Goal: Information Seeking & Learning: Learn about a topic

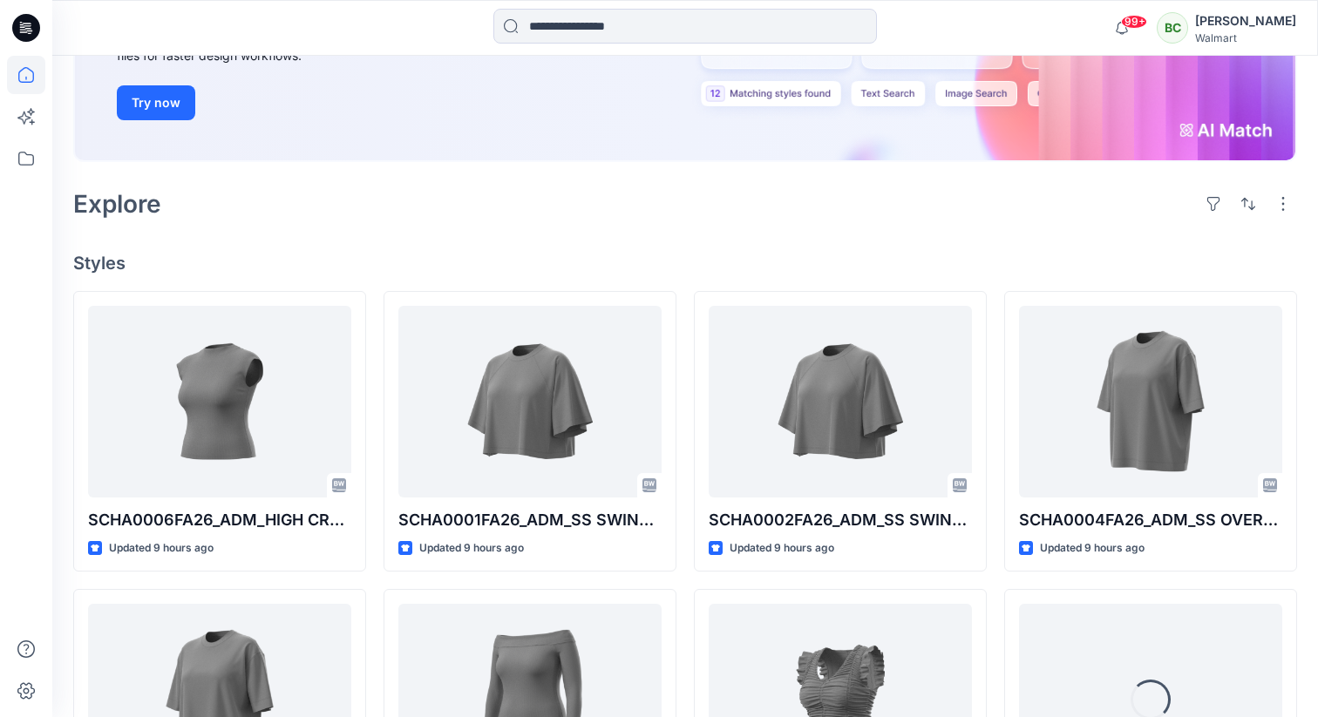
scroll to position [291, 0]
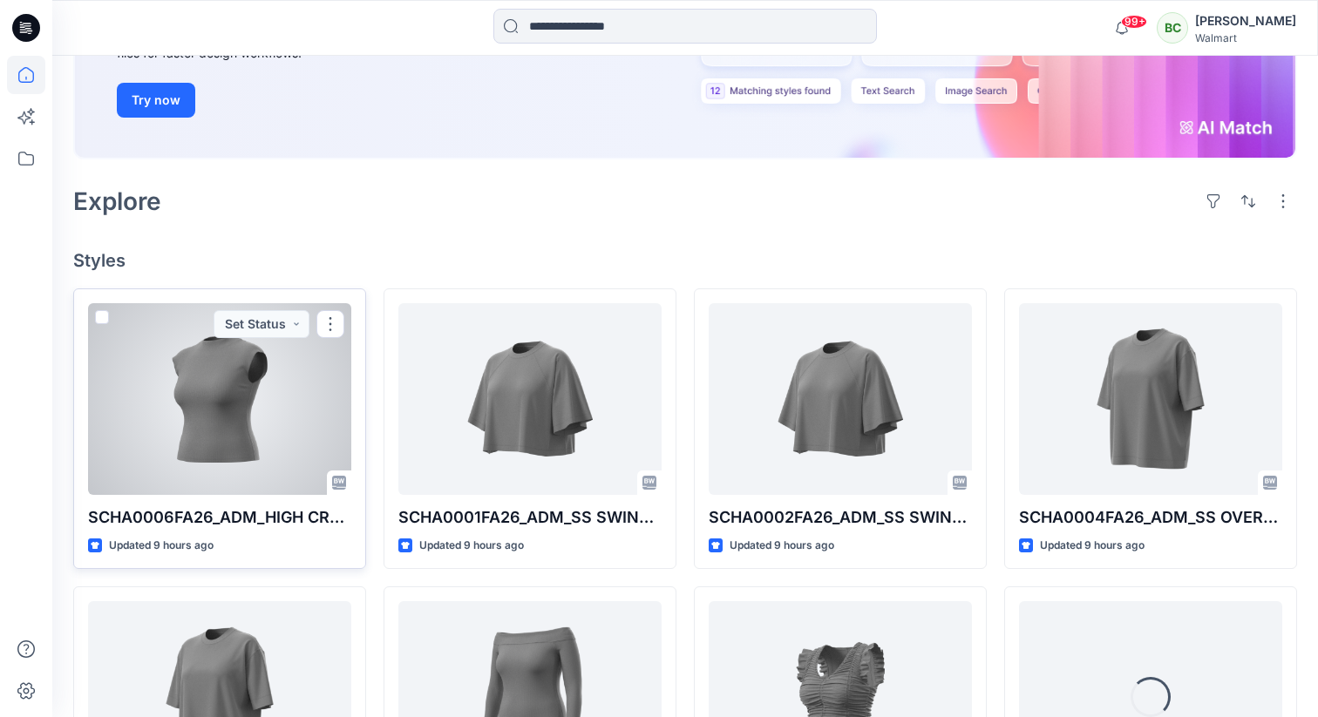
click at [241, 393] on div at bounding box center [219, 399] width 263 height 192
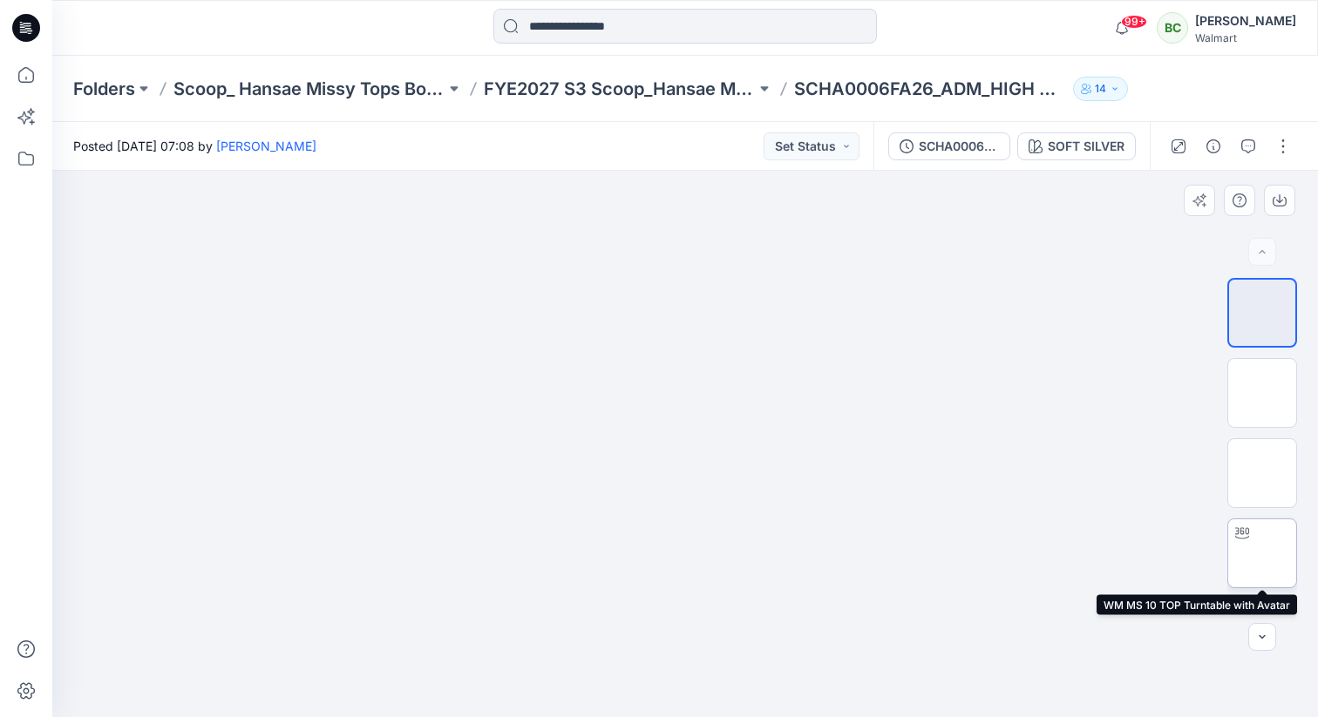
click at [1255, 535] on div at bounding box center [1242, 533] width 28 height 28
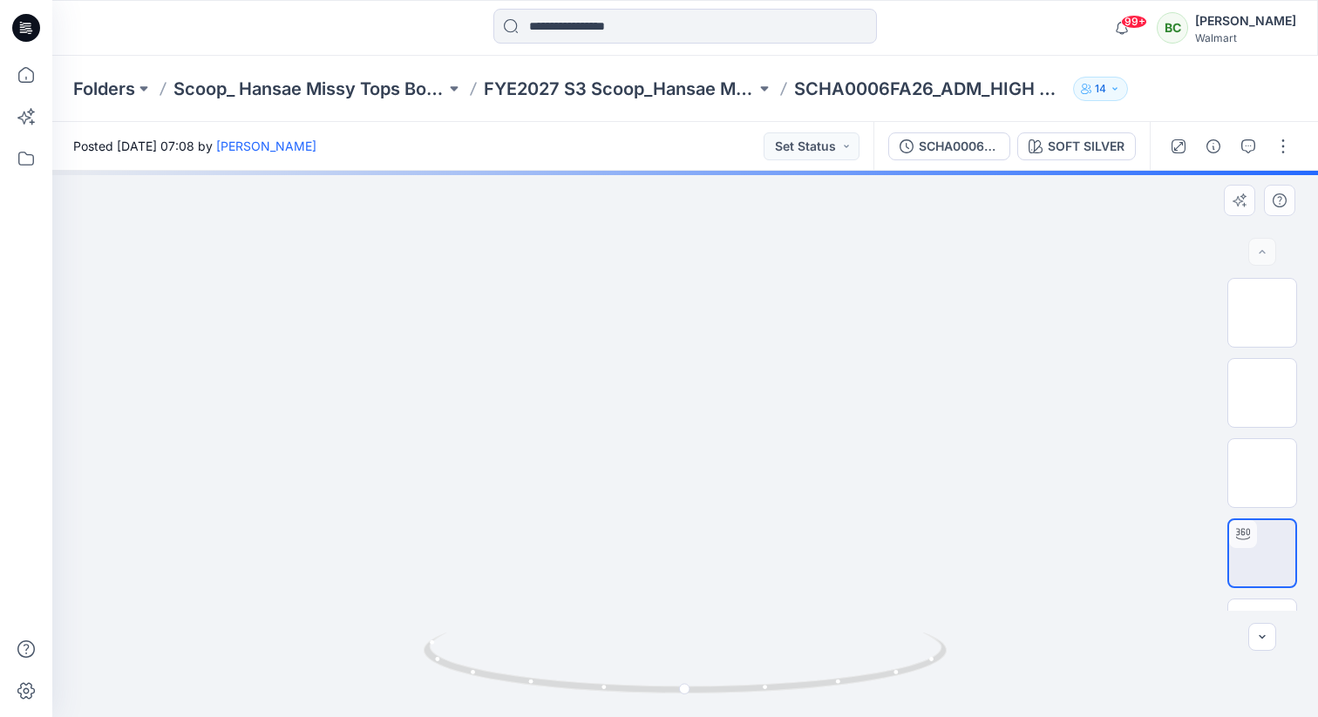
drag, startPoint x: 755, startPoint y: 278, endPoint x: 737, endPoint y: 479, distance: 201.2
click at [737, 108] on img at bounding box center [685, 108] width 1072 height 0
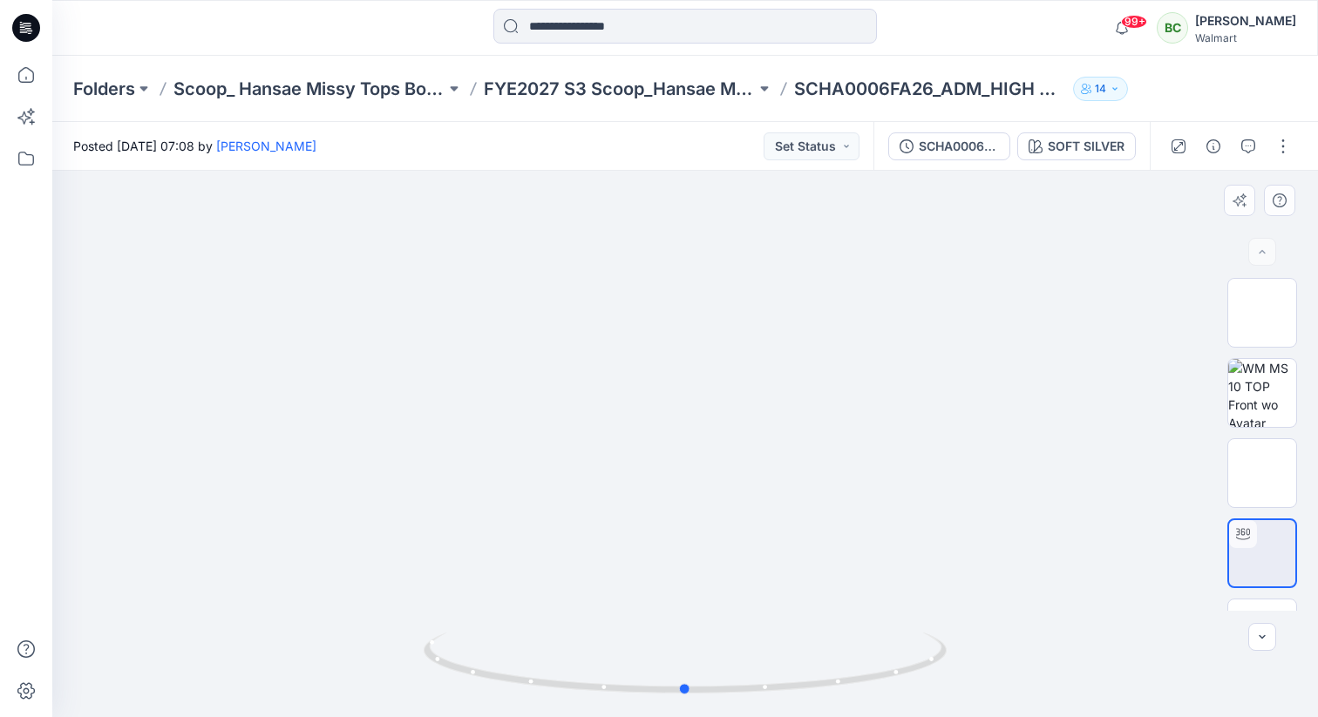
drag, startPoint x: 805, startPoint y: 250, endPoint x: 805, endPoint y: 275, distance: 24.4
click at [805, 275] on div at bounding box center [685, 444] width 1266 height 547
drag, startPoint x: 805, startPoint y: 275, endPoint x: 803, endPoint y: 296, distance: 21.9
click at [803, 296] on img at bounding box center [685, 428] width 997 height 578
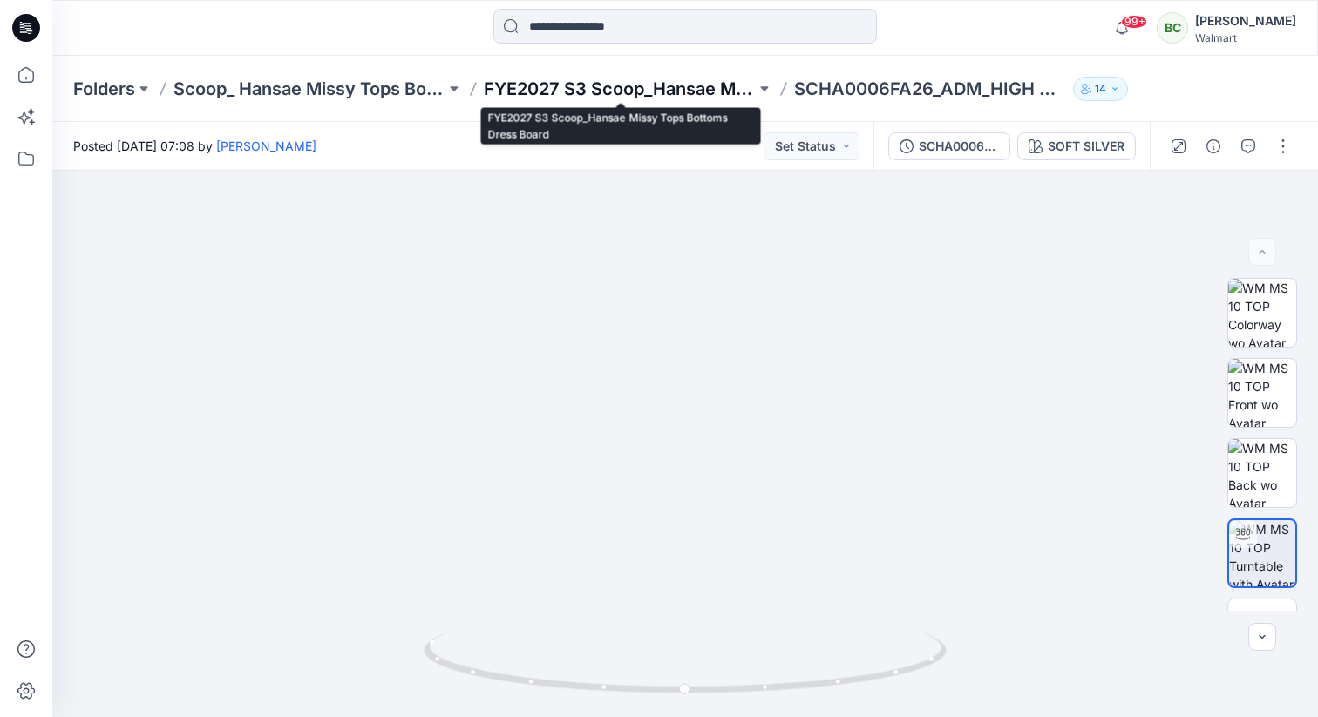
click at [648, 84] on p "FYE2027 S3 Scoop_Hansae Missy Tops Bottoms Dress Board" at bounding box center [620, 89] width 272 height 24
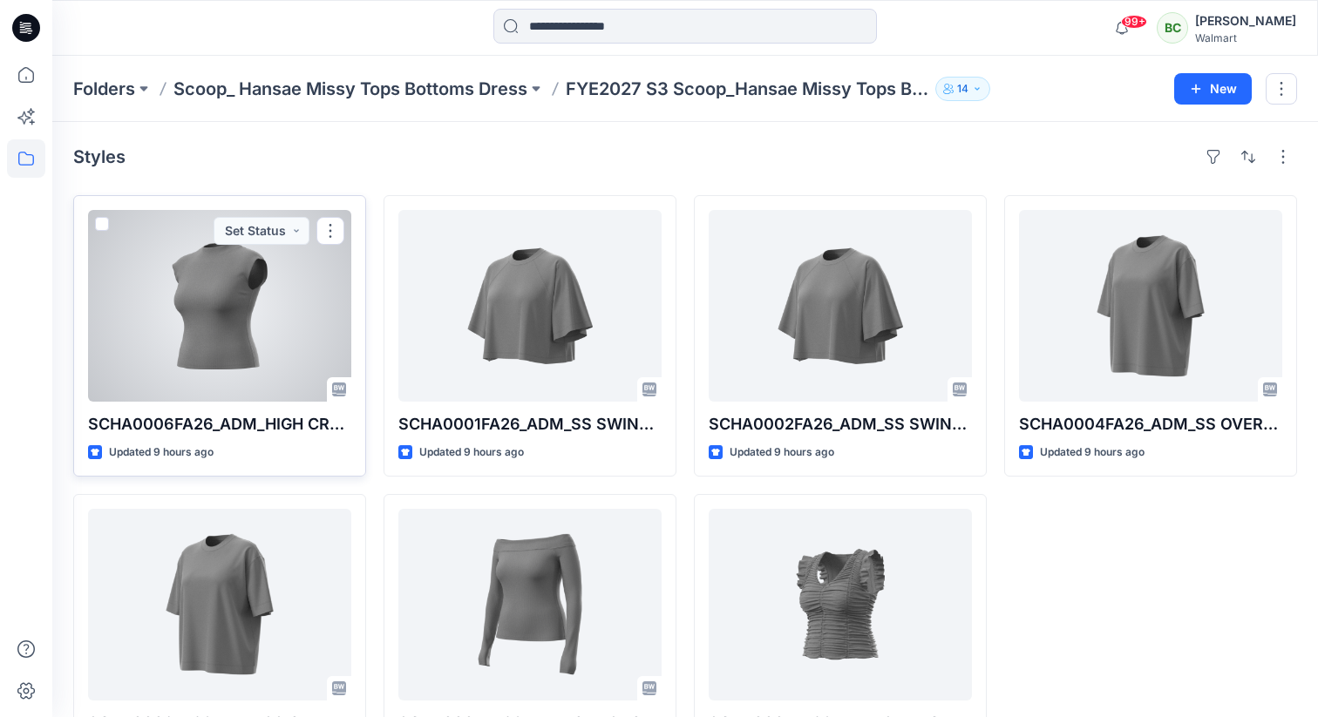
click at [271, 304] on div at bounding box center [219, 306] width 263 height 192
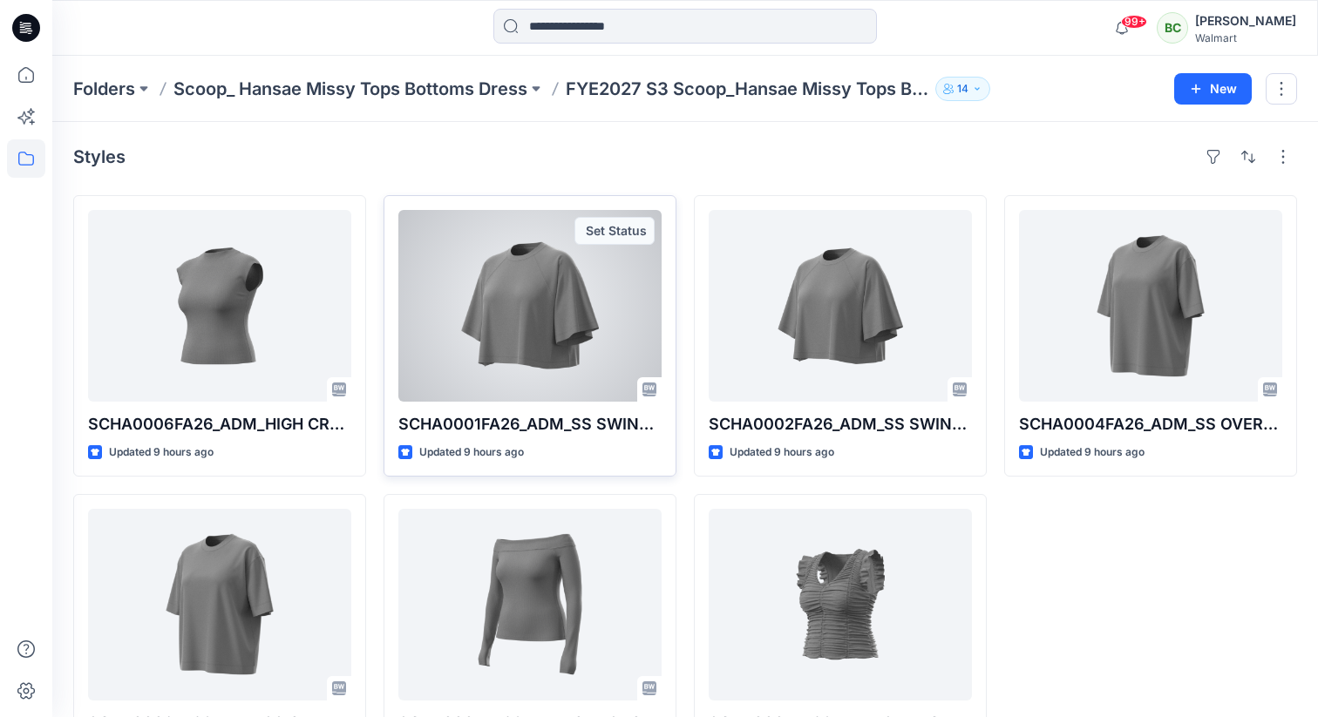
click at [591, 353] on div at bounding box center [529, 306] width 263 height 192
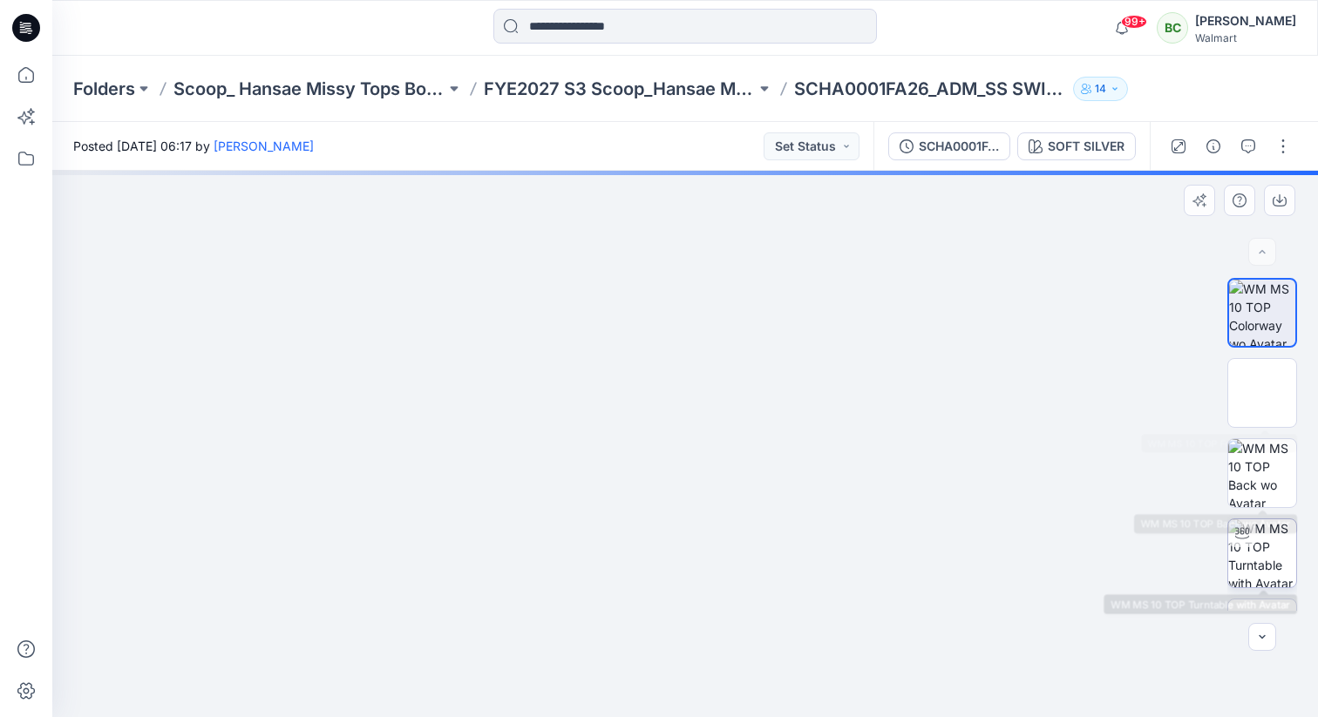
click at [1271, 563] on img at bounding box center [1262, 553] width 68 height 68
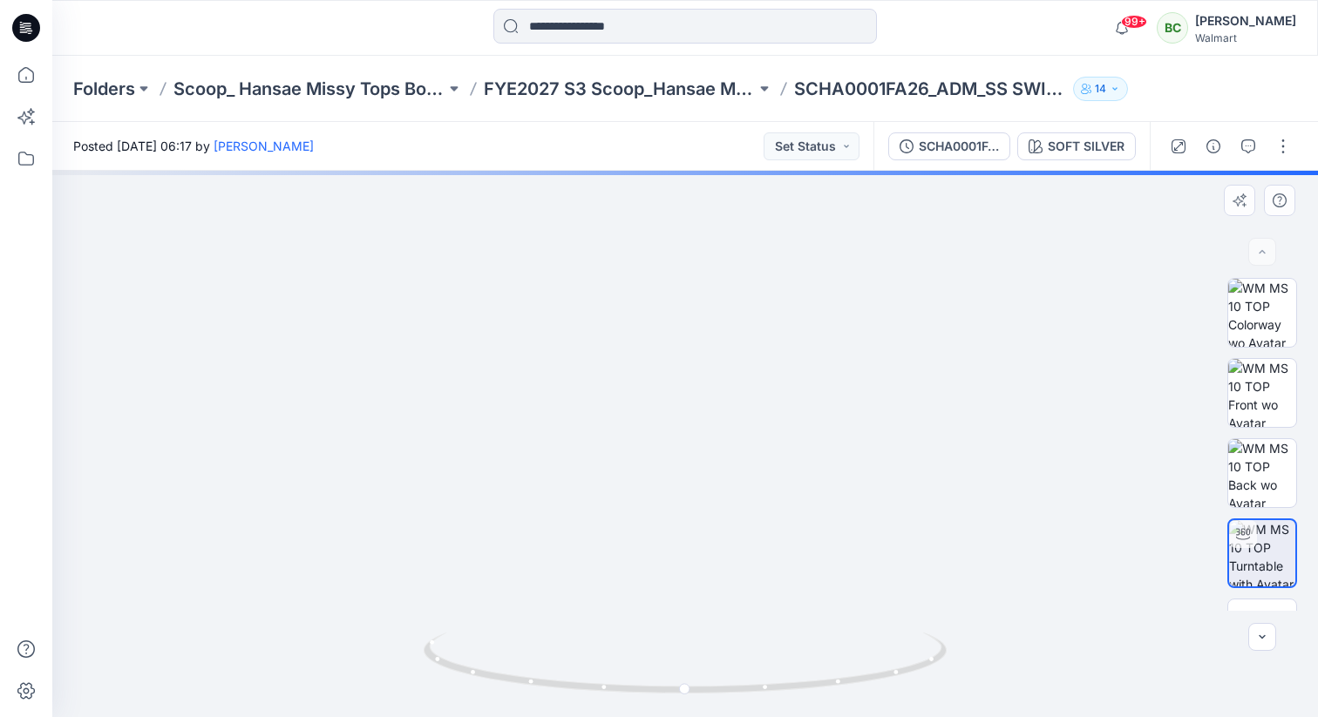
drag, startPoint x: 749, startPoint y: 303, endPoint x: 748, endPoint y: 466, distance: 163.0
click at [748, 466] on img at bounding box center [685, 607] width 1223 height 1223
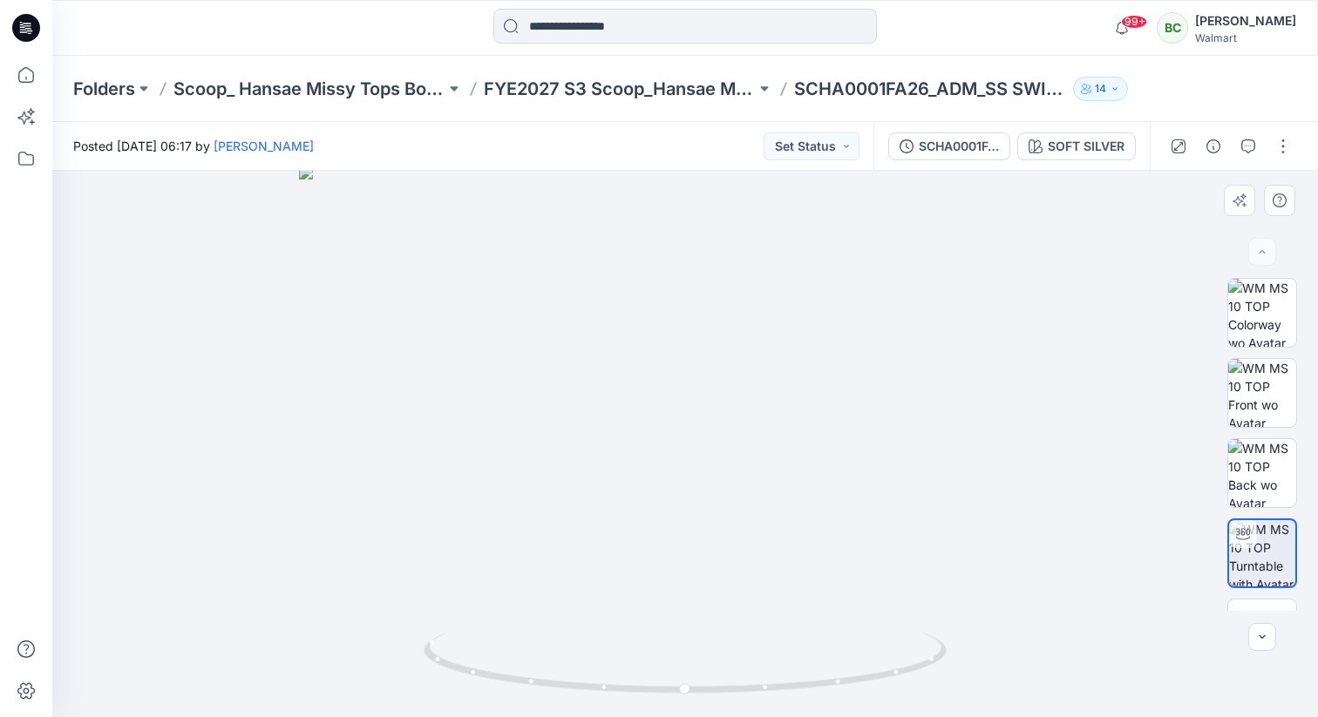
drag, startPoint x: 848, startPoint y: 351, endPoint x: 851, endPoint y: 403, distance: 51.5
click at [851, 403] on img at bounding box center [685, 442] width 772 height 552
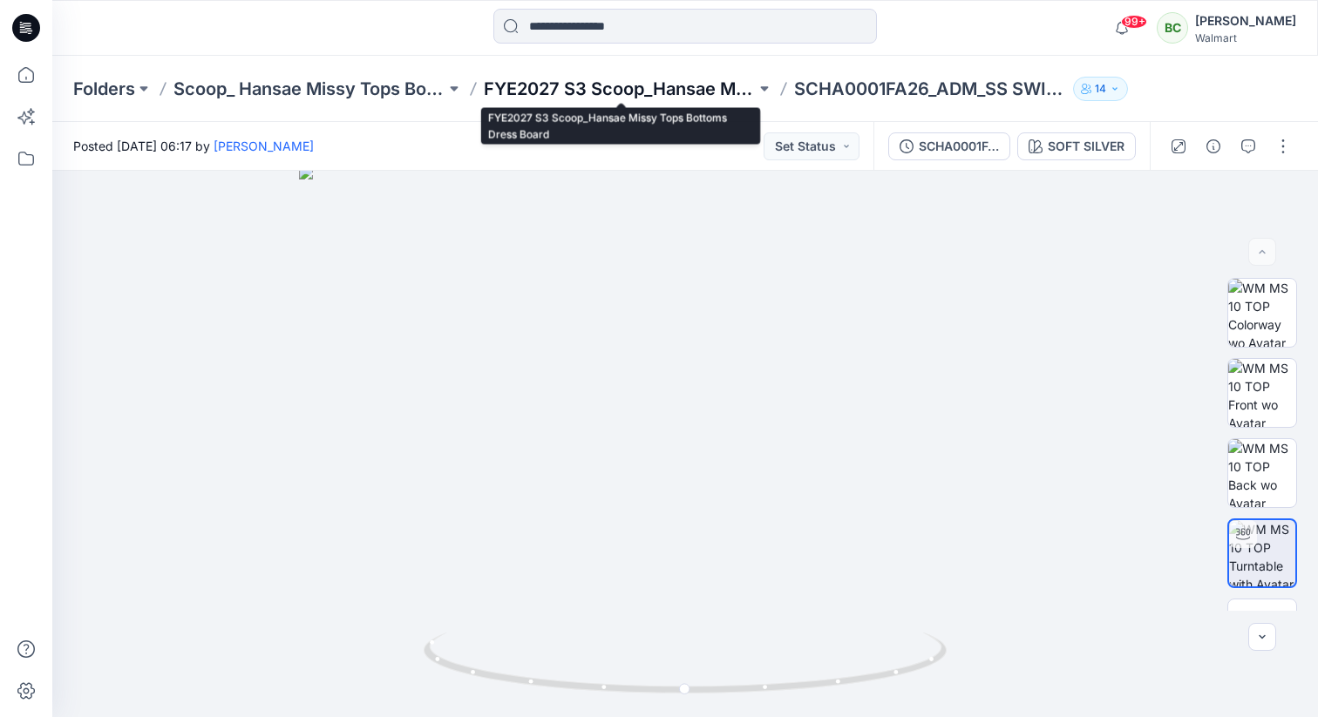
click at [703, 87] on p "FYE2027 S3 Scoop_Hansae Missy Tops Bottoms Dress Board" at bounding box center [620, 89] width 272 height 24
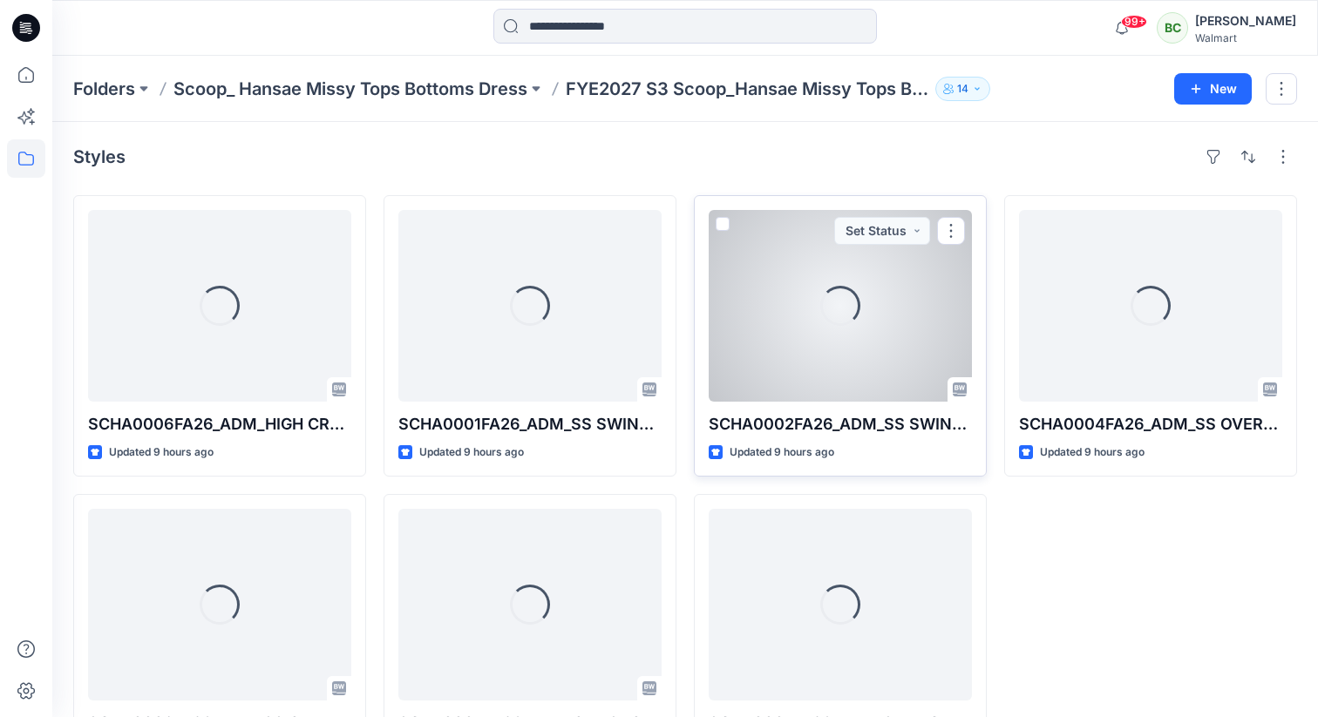
scroll to position [78, 0]
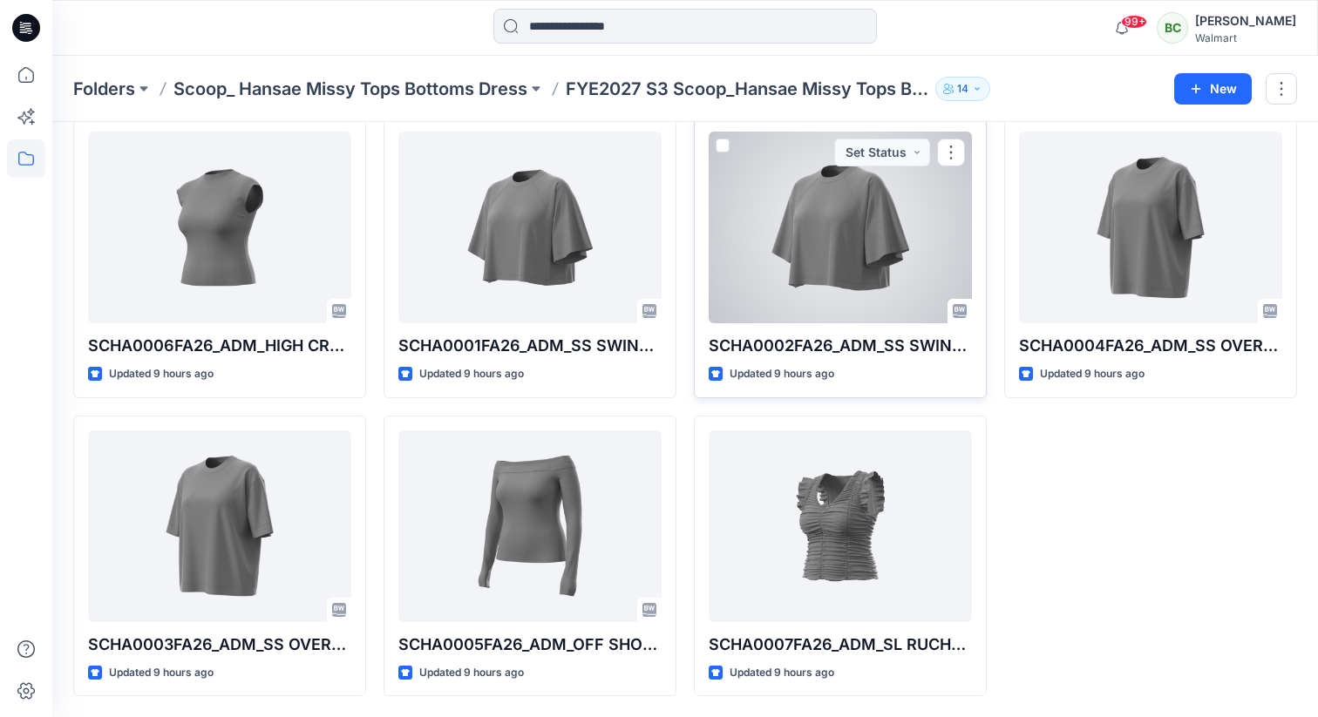
click at [845, 248] on div at bounding box center [840, 228] width 263 height 192
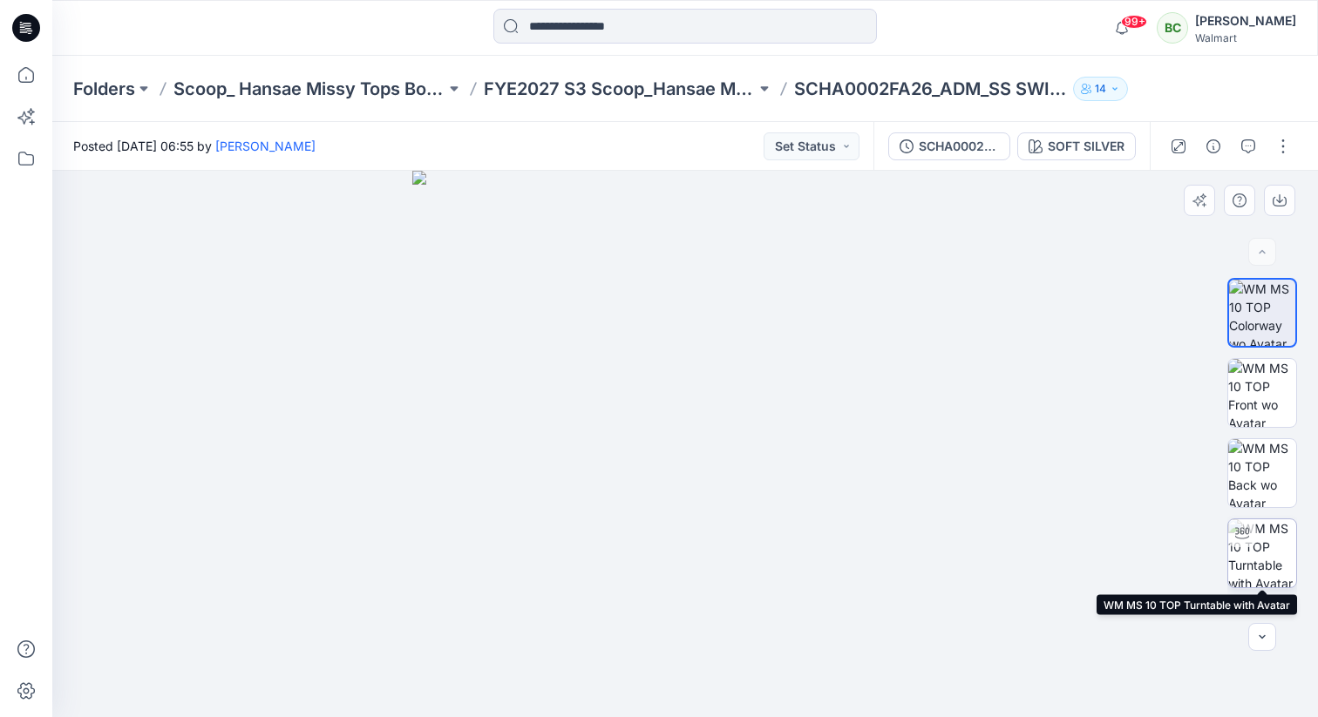
click at [1266, 559] on img at bounding box center [1262, 553] width 68 height 68
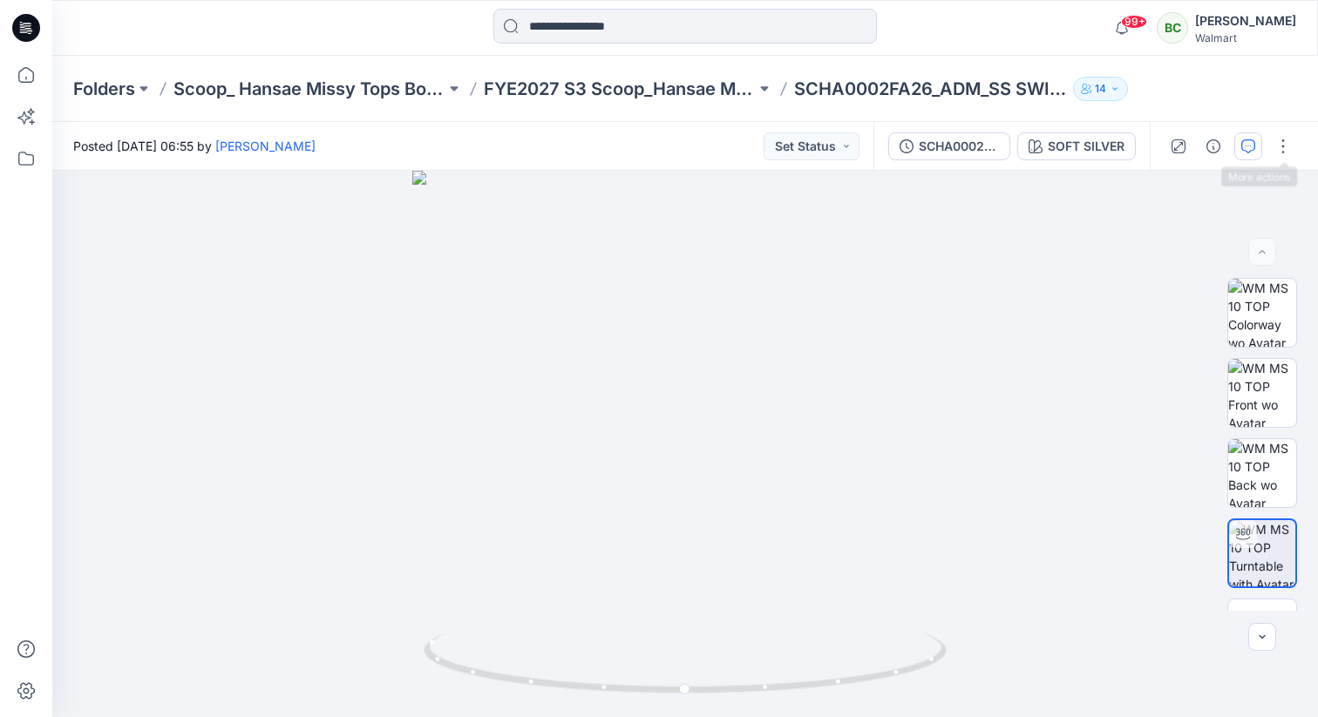
click at [1254, 146] on icon "button" at bounding box center [1248, 146] width 14 height 14
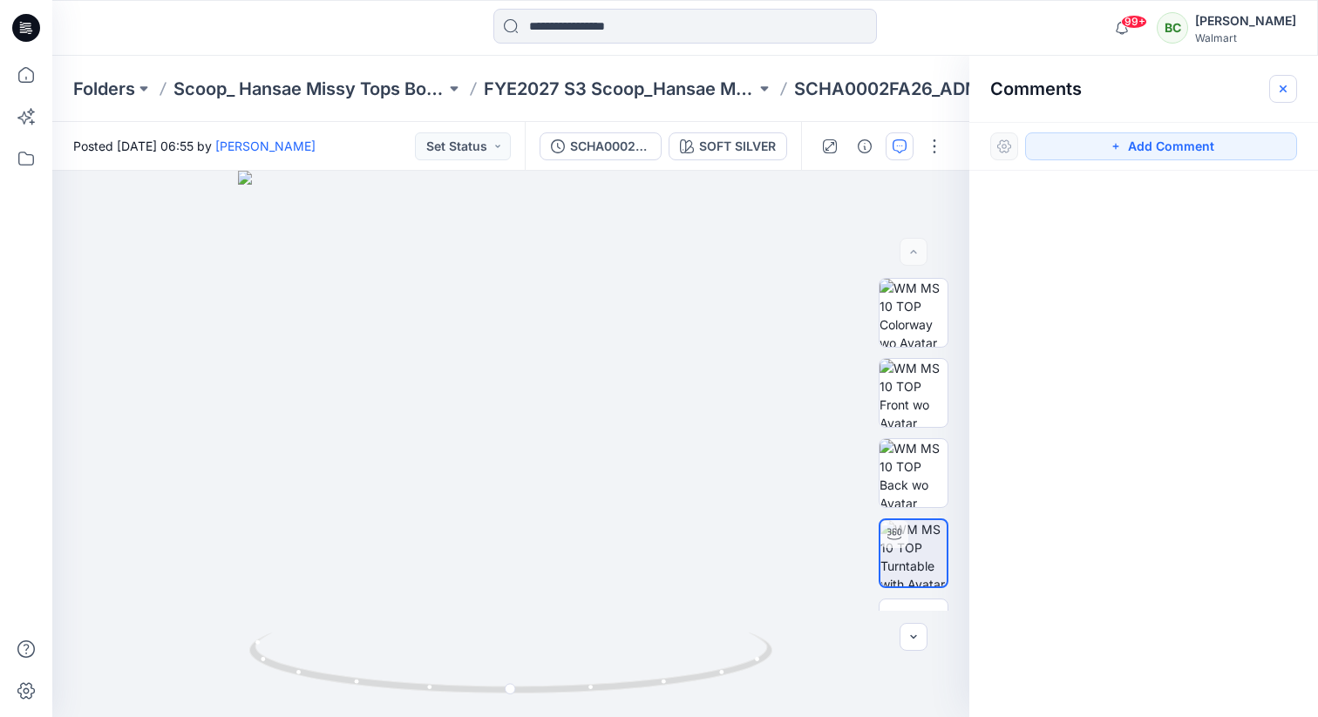
click at [1282, 92] on icon "button" at bounding box center [1283, 89] width 14 height 14
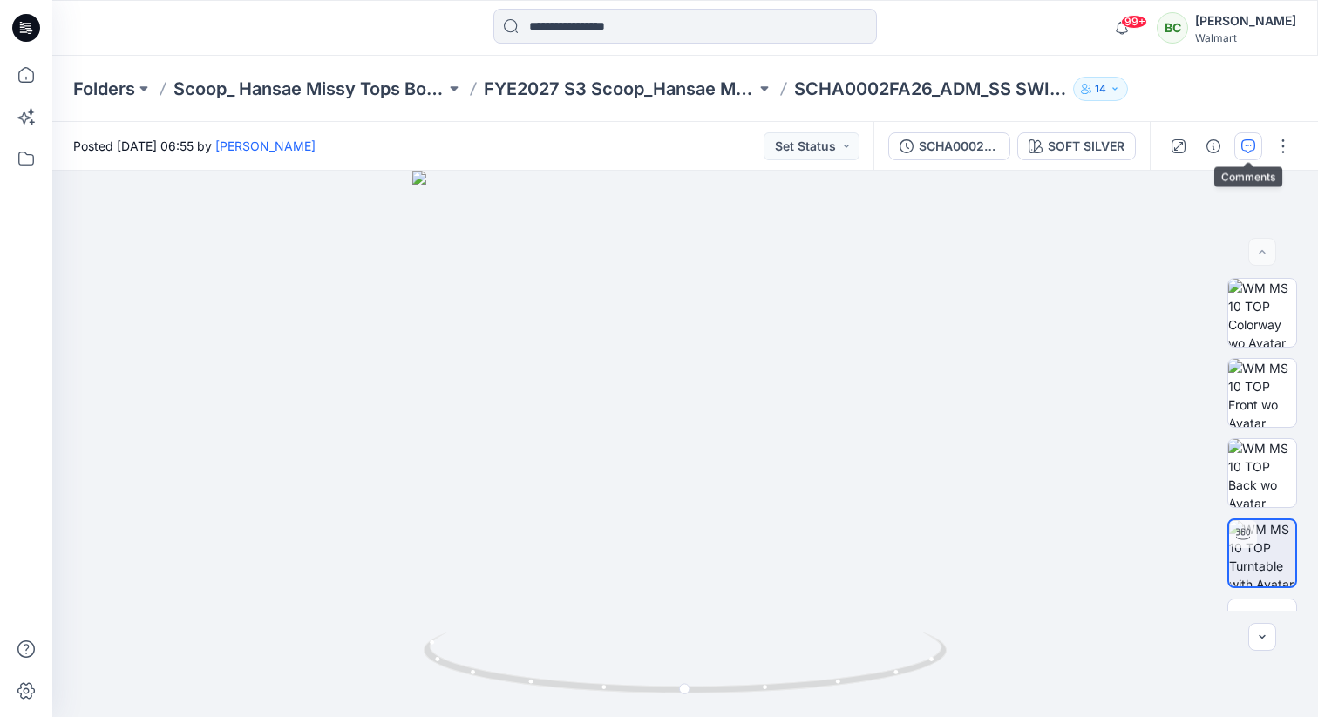
click at [1248, 144] on icon "button" at bounding box center [1248, 146] width 14 height 14
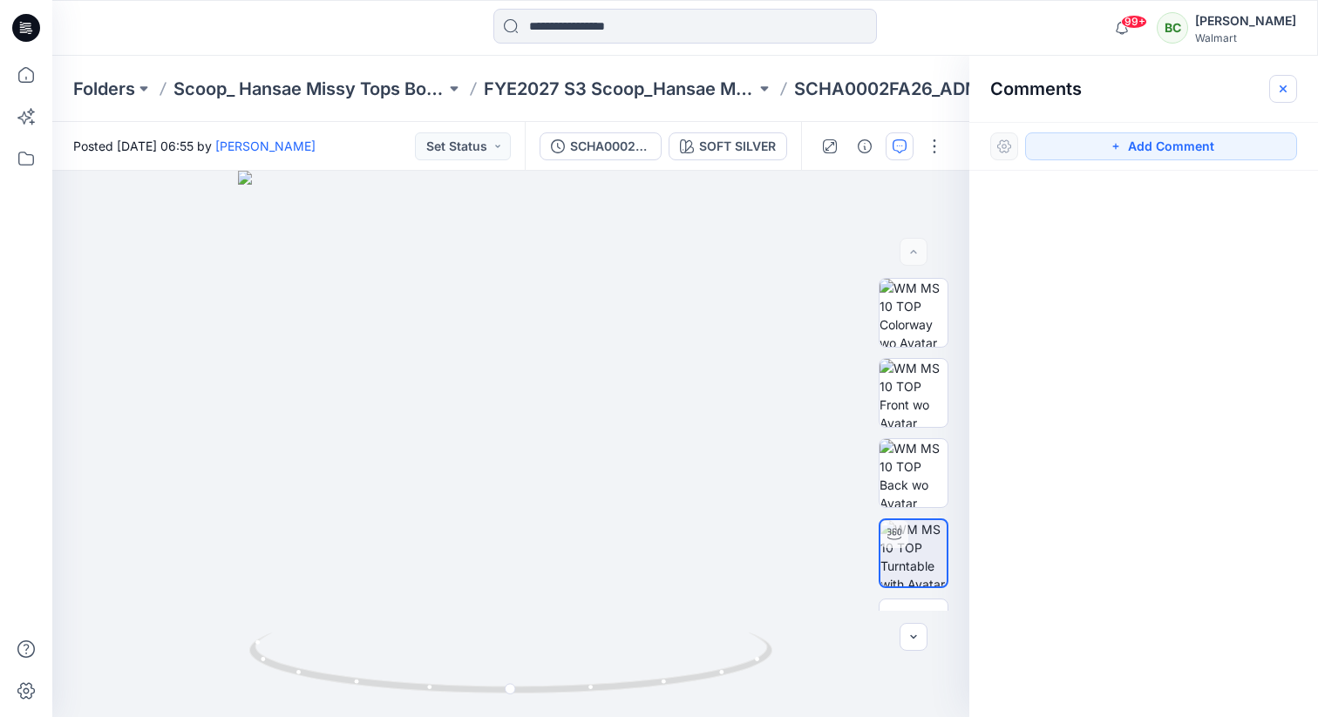
click at [1273, 89] on button "button" at bounding box center [1283, 89] width 28 height 28
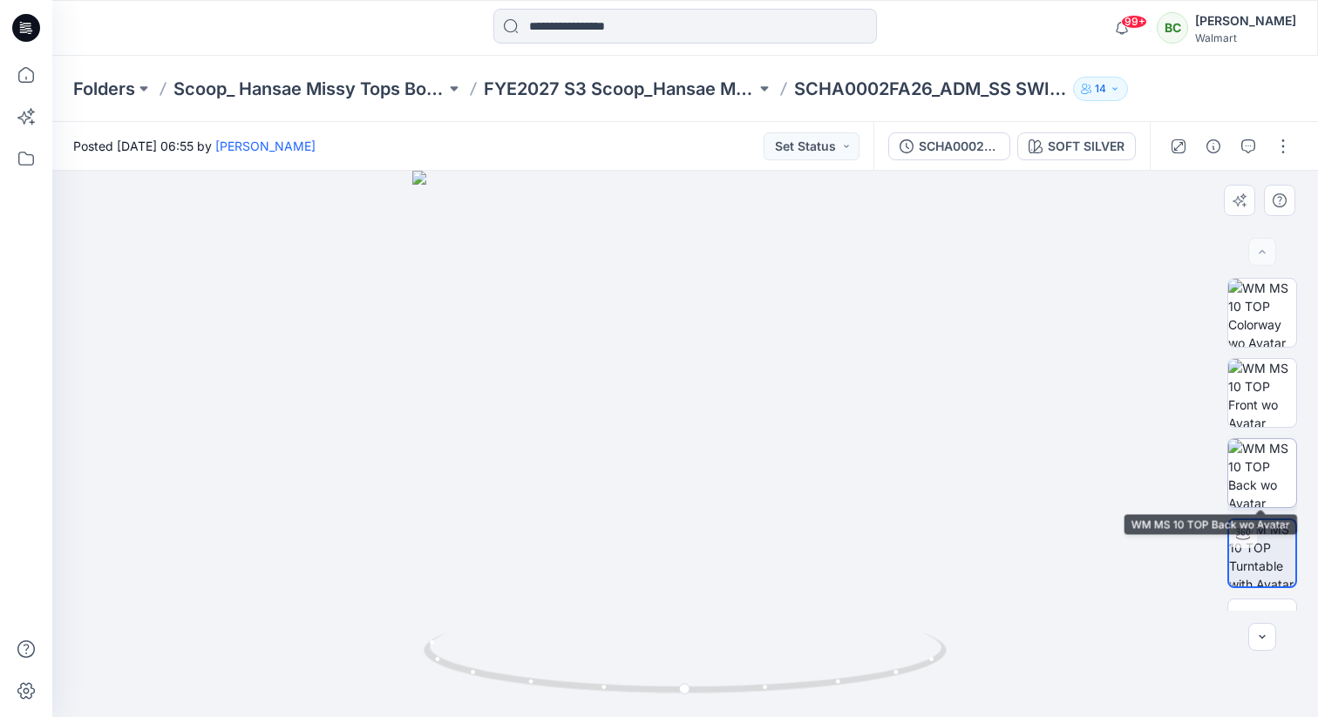
scroll to position [58, 0]
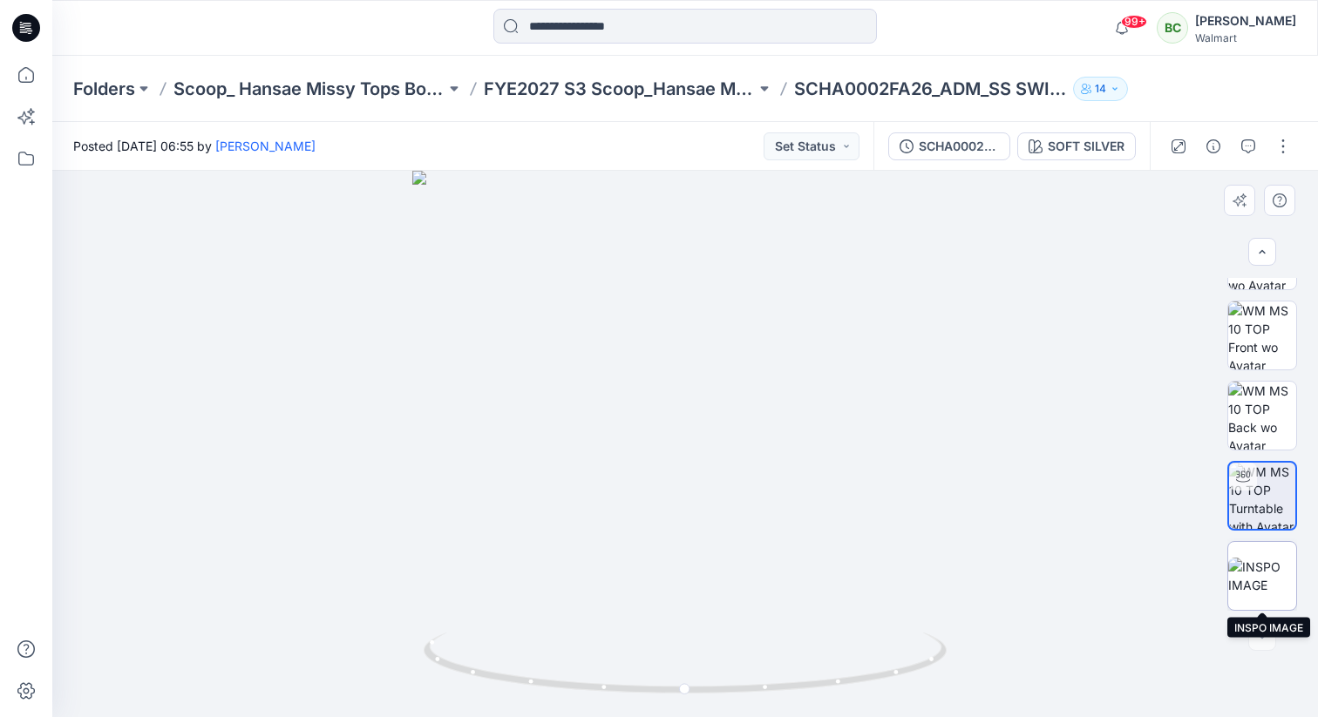
click at [1259, 568] on img at bounding box center [1262, 576] width 68 height 37
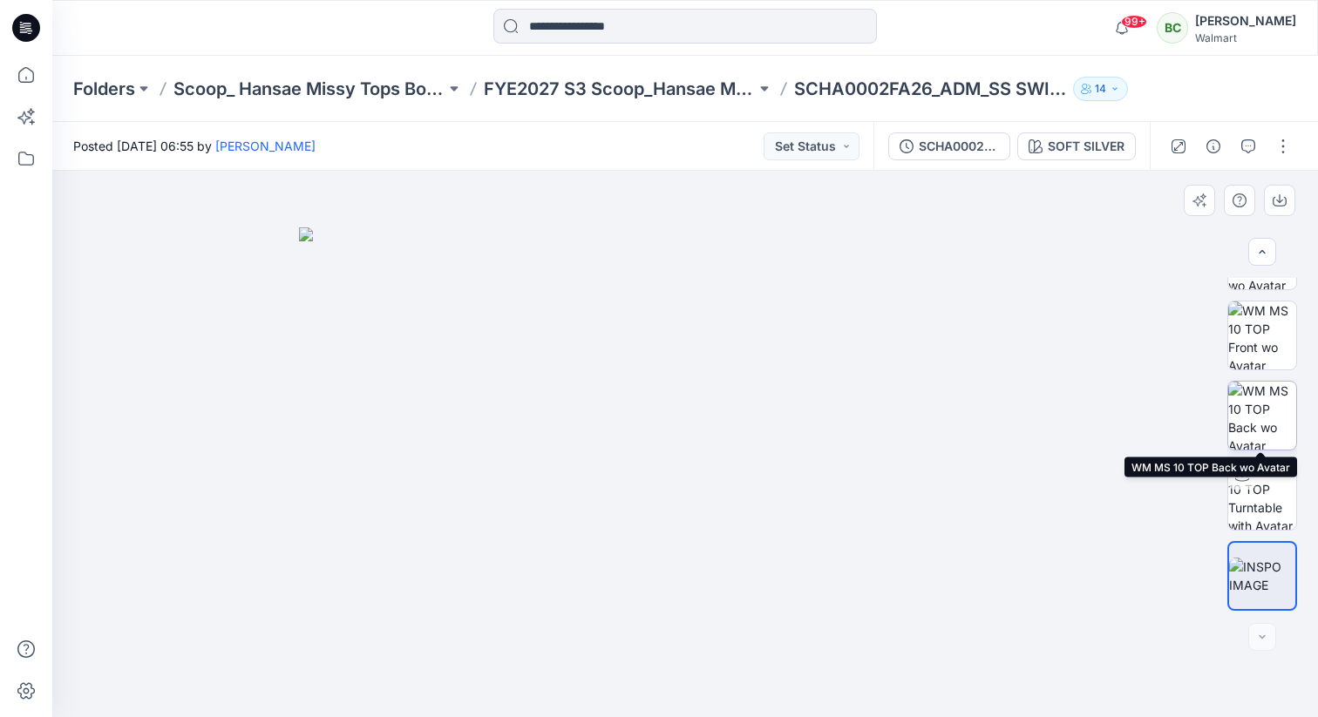
click at [1268, 412] on img at bounding box center [1262, 416] width 68 height 68
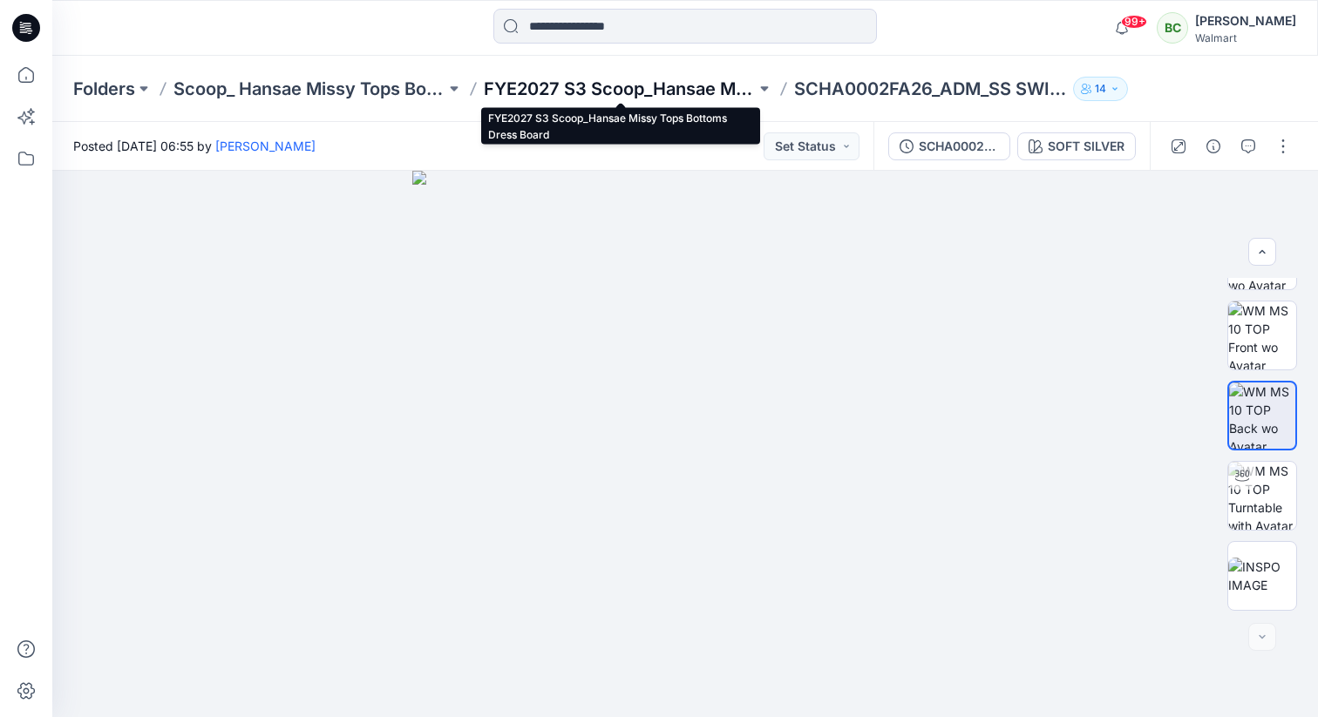
click at [655, 89] on p "FYE2027 S3 Scoop_Hansae Missy Tops Bottoms Dress Board" at bounding box center [620, 89] width 272 height 24
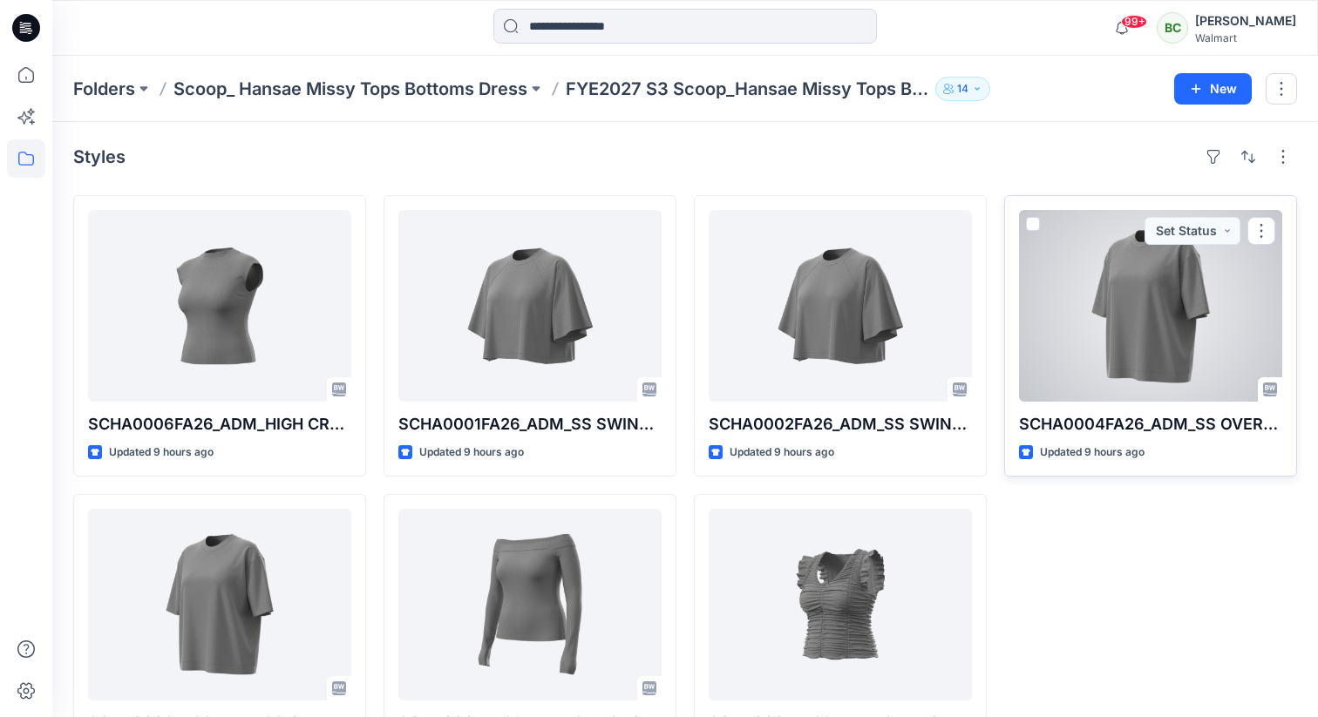
click at [1135, 357] on div at bounding box center [1150, 306] width 263 height 192
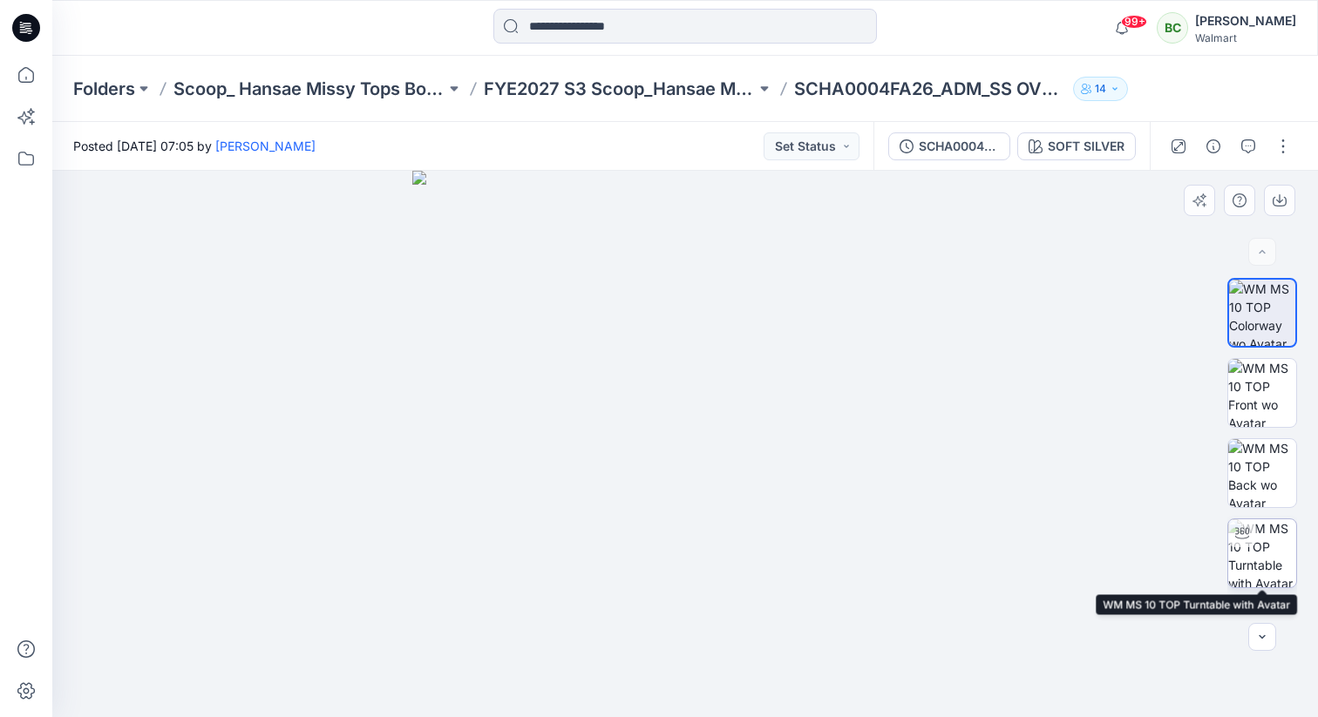
click at [1259, 554] on img at bounding box center [1262, 553] width 68 height 68
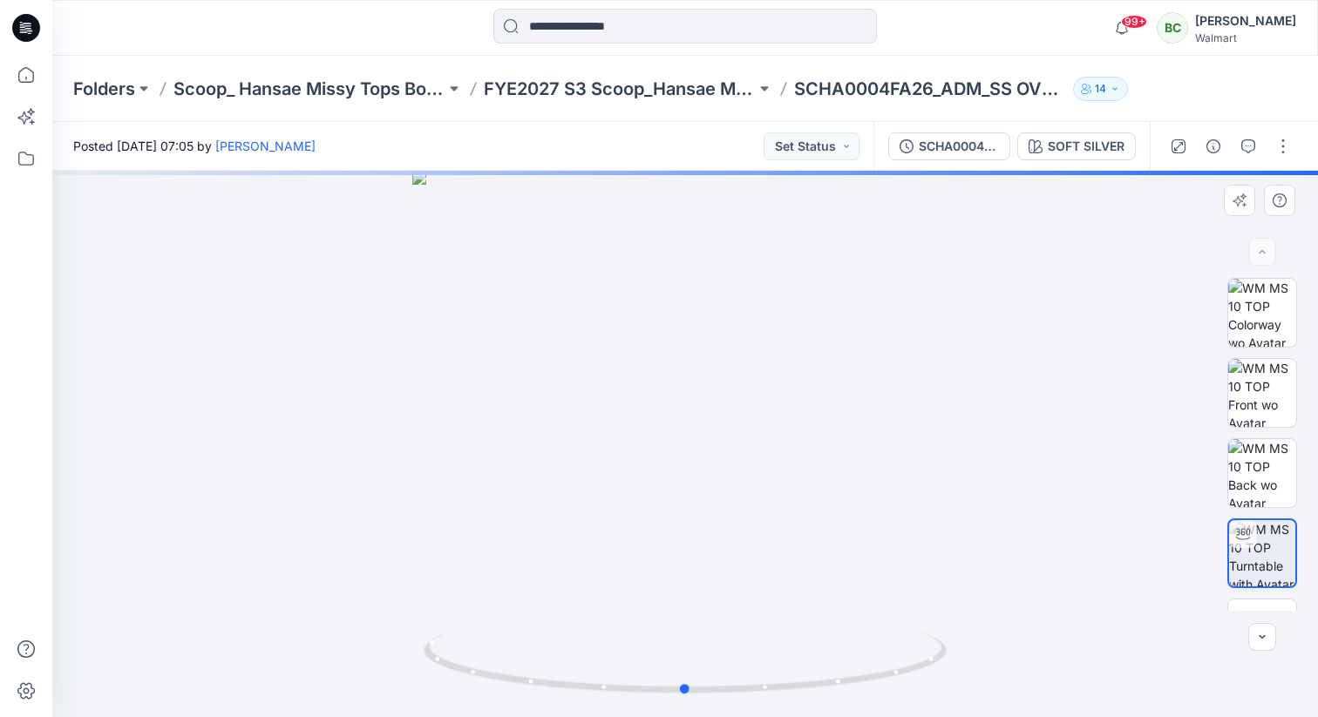
drag, startPoint x: 835, startPoint y: 268, endPoint x: 835, endPoint y: 310, distance: 42.7
click at [835, 310] on div at bounding box center [685, 444] width 1266 height 547
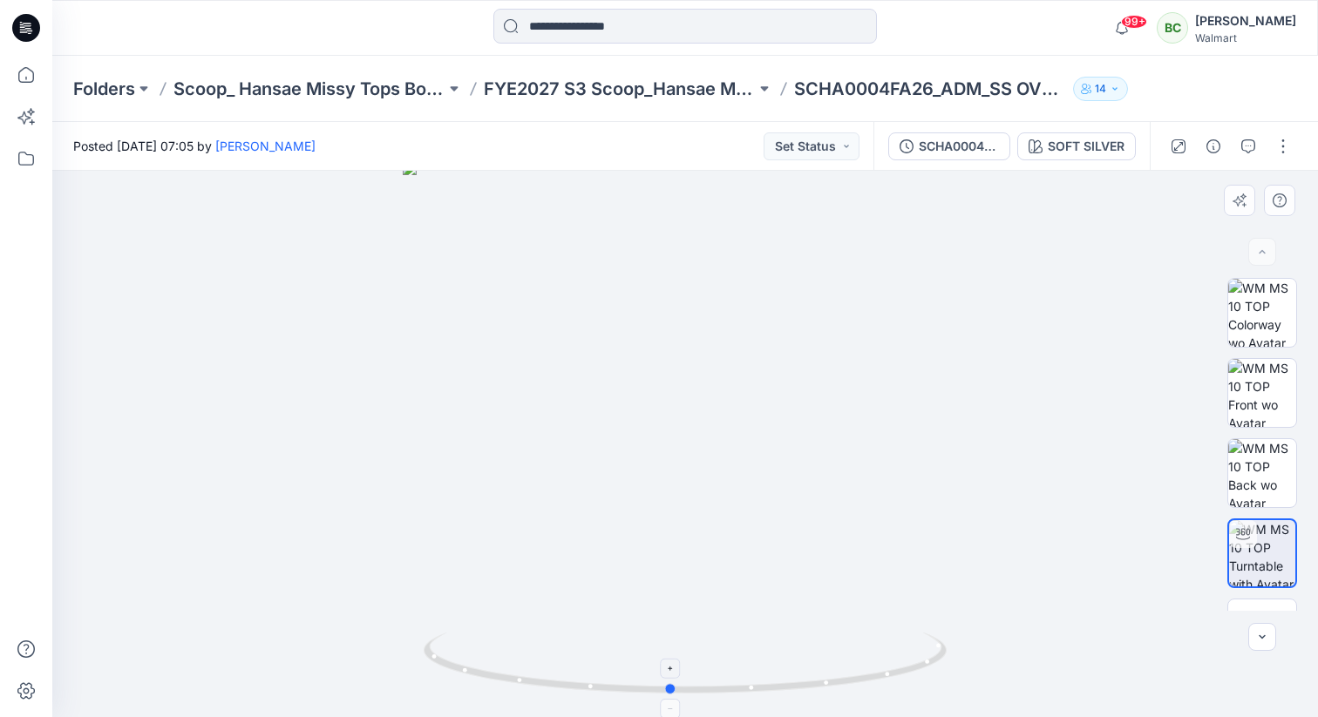
drag, startPoint x: 685, startPoint y: 692, endPoint x: 670, endPoint y: 699, distance: 16.4
click at [670, 698] on icon at bounding box center [687, 665] width 527 height 65
drag, startPoint x: 842, startPoint y: 206, endPoint x: 842, endPoint y: 353, distance: 147.3
click at [842, 353] on img at bounding box center [685, 435] width 866 height 564
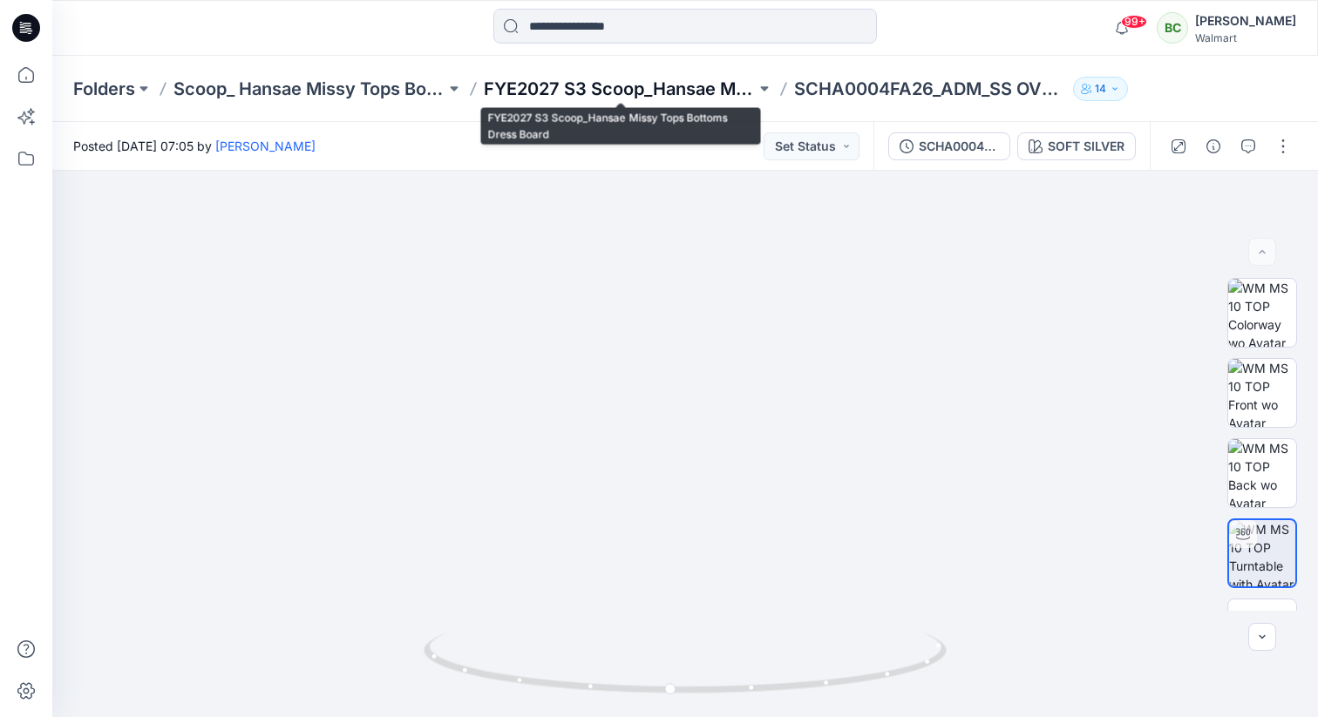
click at [669, 80] on p "FYE2027 S3 Scoop_Hansae Missy Tops Bottoms Dress Board" at bounding box center [620, 89] width 272 height 24
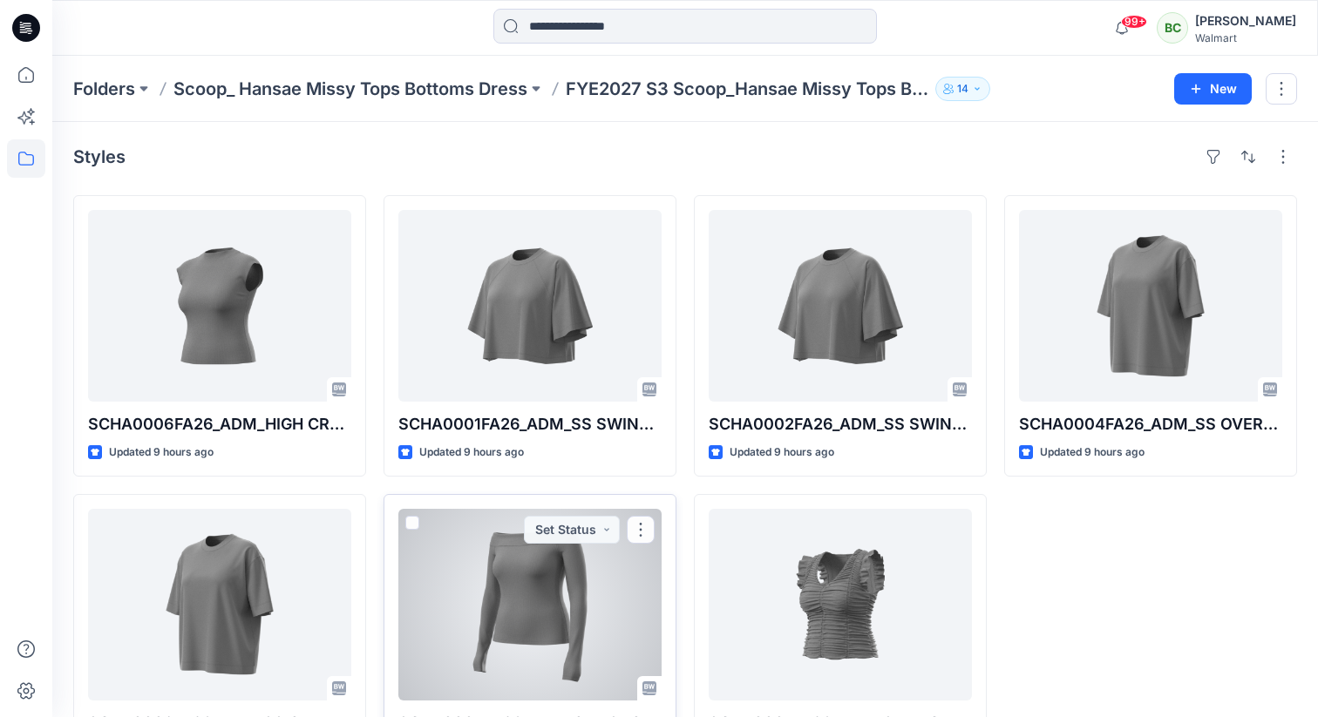
scroll to position [78, 0]
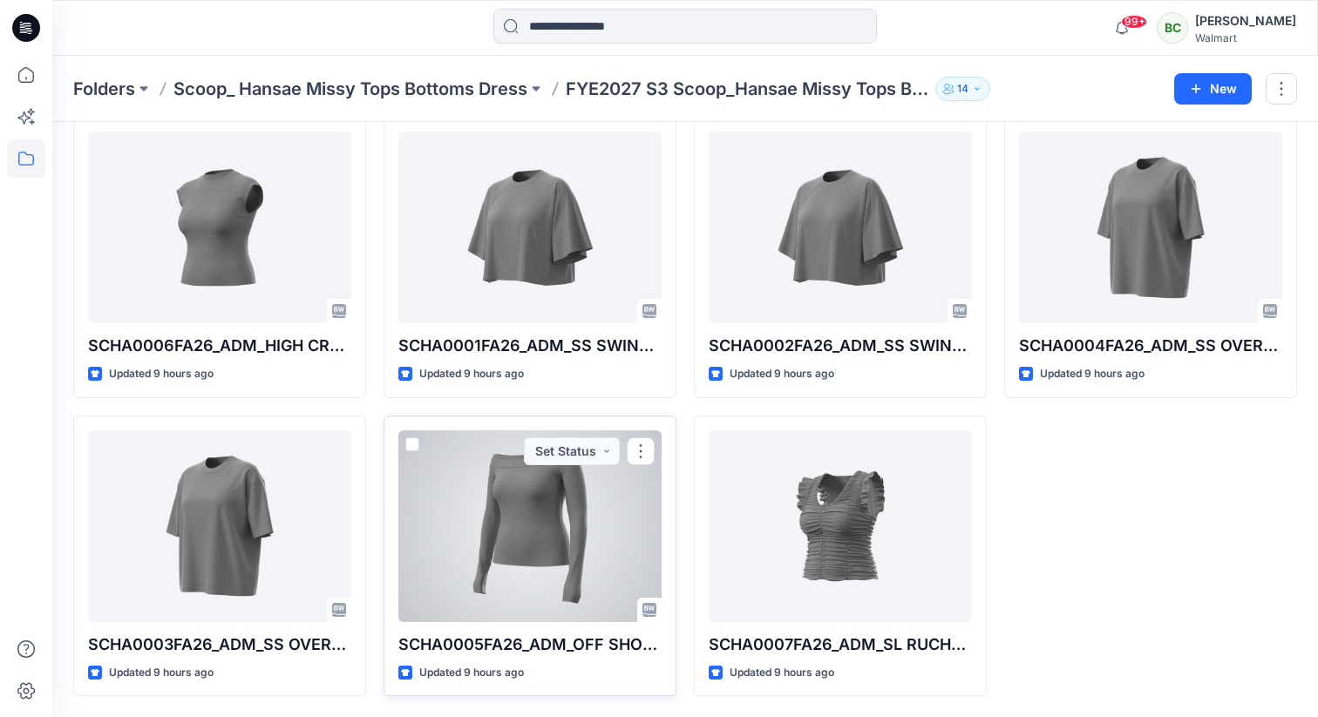
click at [531, 526] on div at bounding box center [529, 527] width 263 height 192
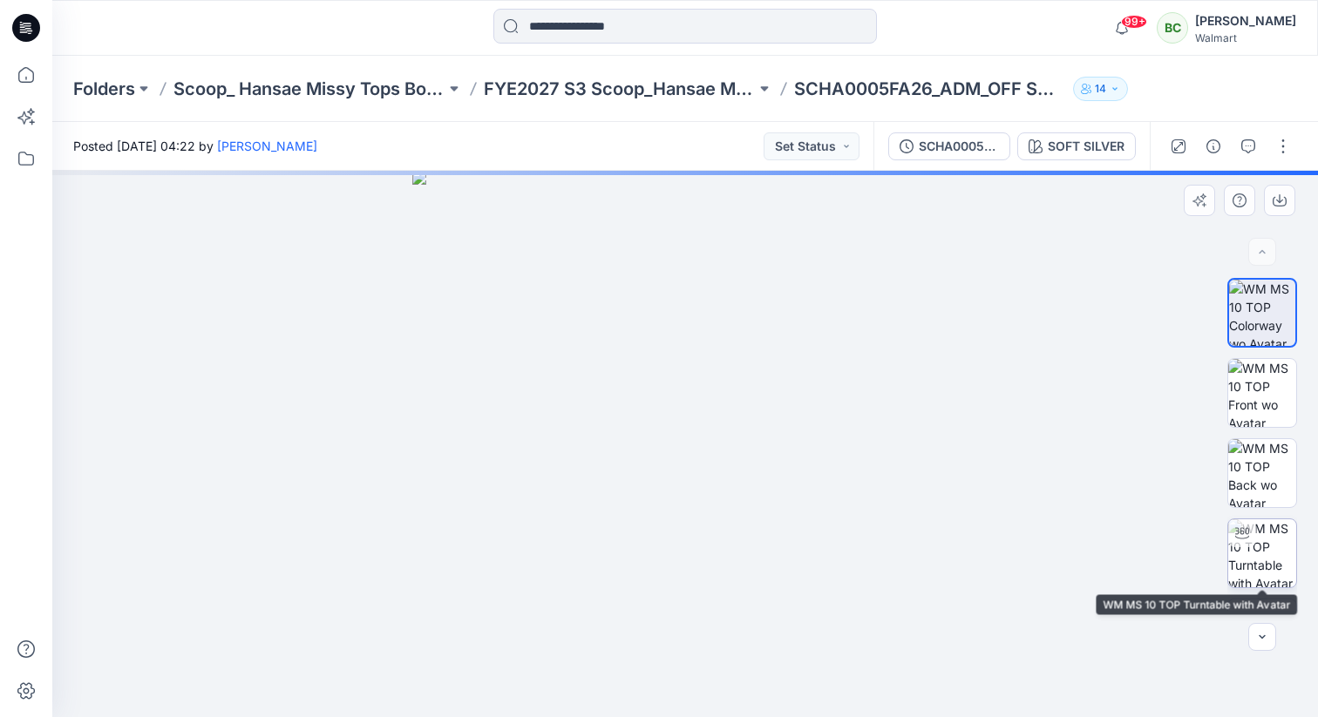
click at [1268, 553] on img at bounding box center [1262, 553] width 68 height 68
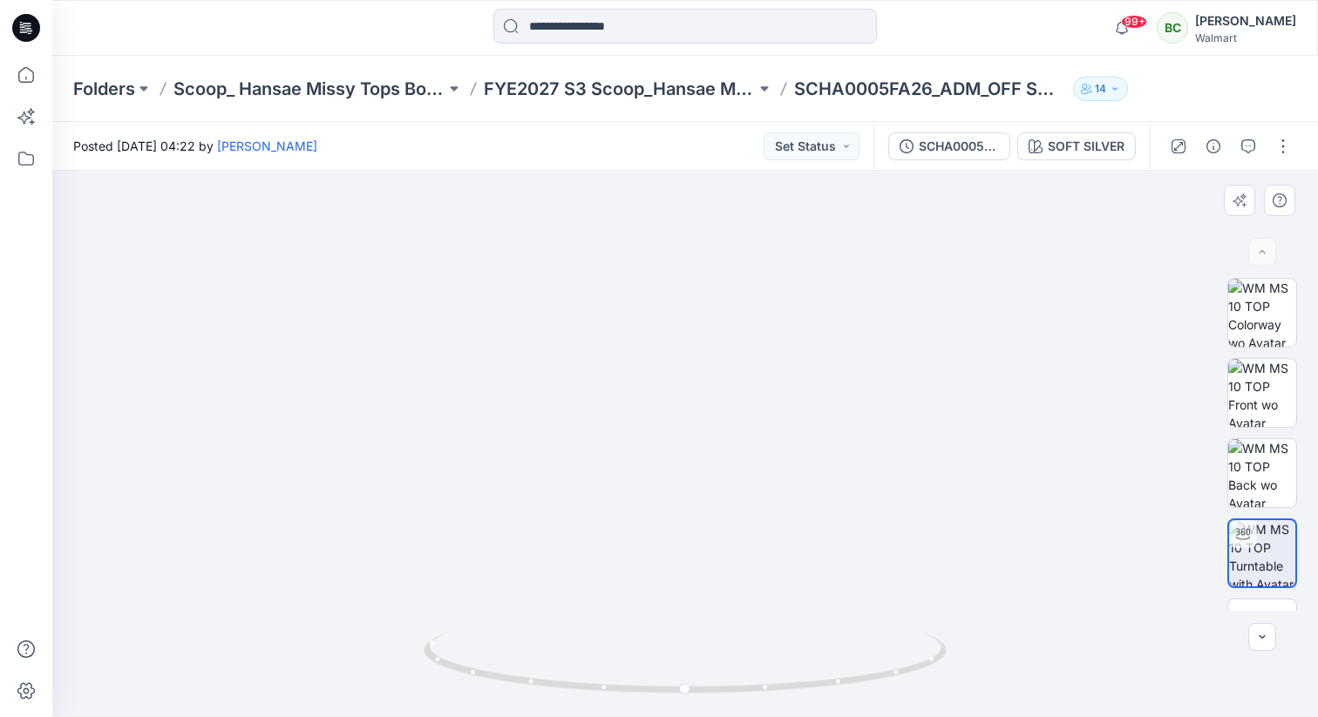
drag, startPoint x: 781, startPoint y: 326, endPoint x: 777, endPoint y: 513, distance: 187.4
click at [778, 517] on img at bounding box center [685, 275] width 1223 height 885
drag, startPoint x: 790, startPoint y: 268, endPoint x: 790, endPoint y: 293, distance: 24.4
click at [790, 293] on div at bounding box center [685, 444] width 1266 height 547
drag, startPoint x: 766, startPoint y: 321, endPoint x: 766, endPoint y: 364, distance: 43.6
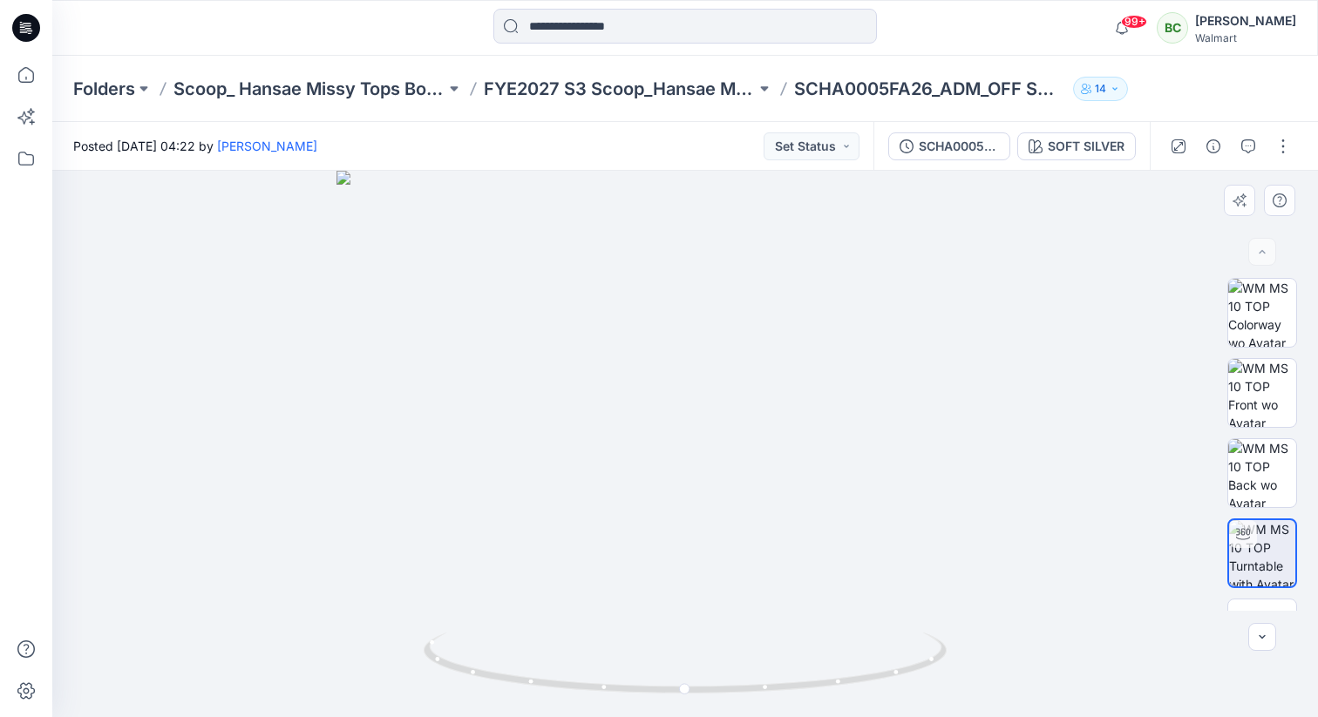
click at [766, 364] on img at bounding box center [684, 444] width 696 height 547
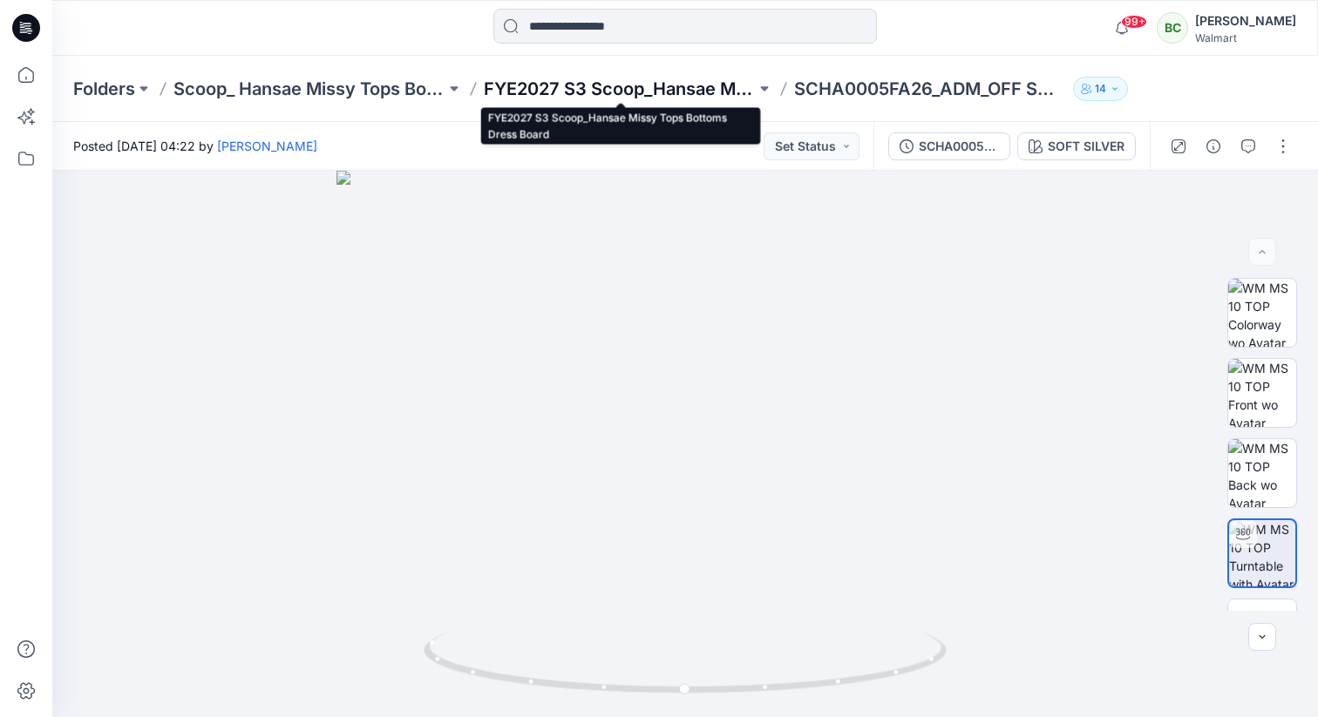
click at [670, 82] on p "FYE2027 S3 Scoop_Hansae Missy Tops Bottoms Dress Board" at bounding box center [620, 89] width 272 height 24
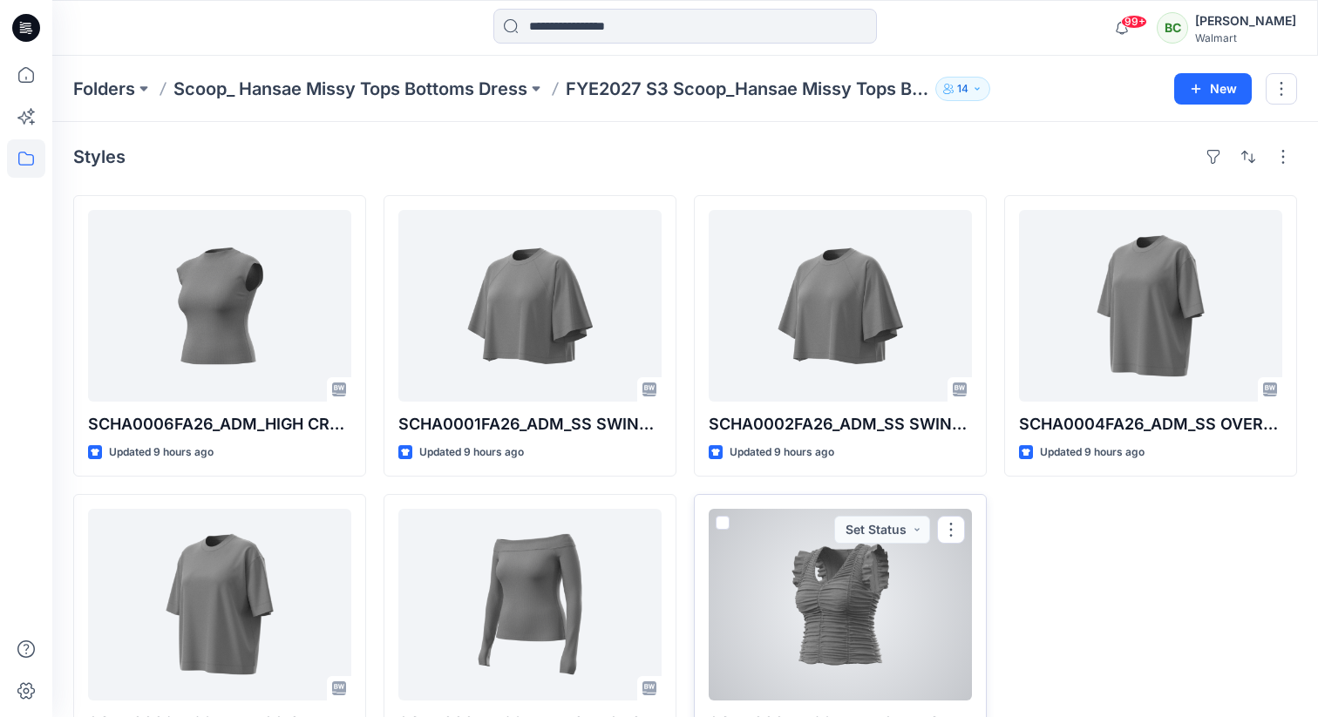
click at [845, 621] on div at bounding box center [840, 605] width 263 height 192
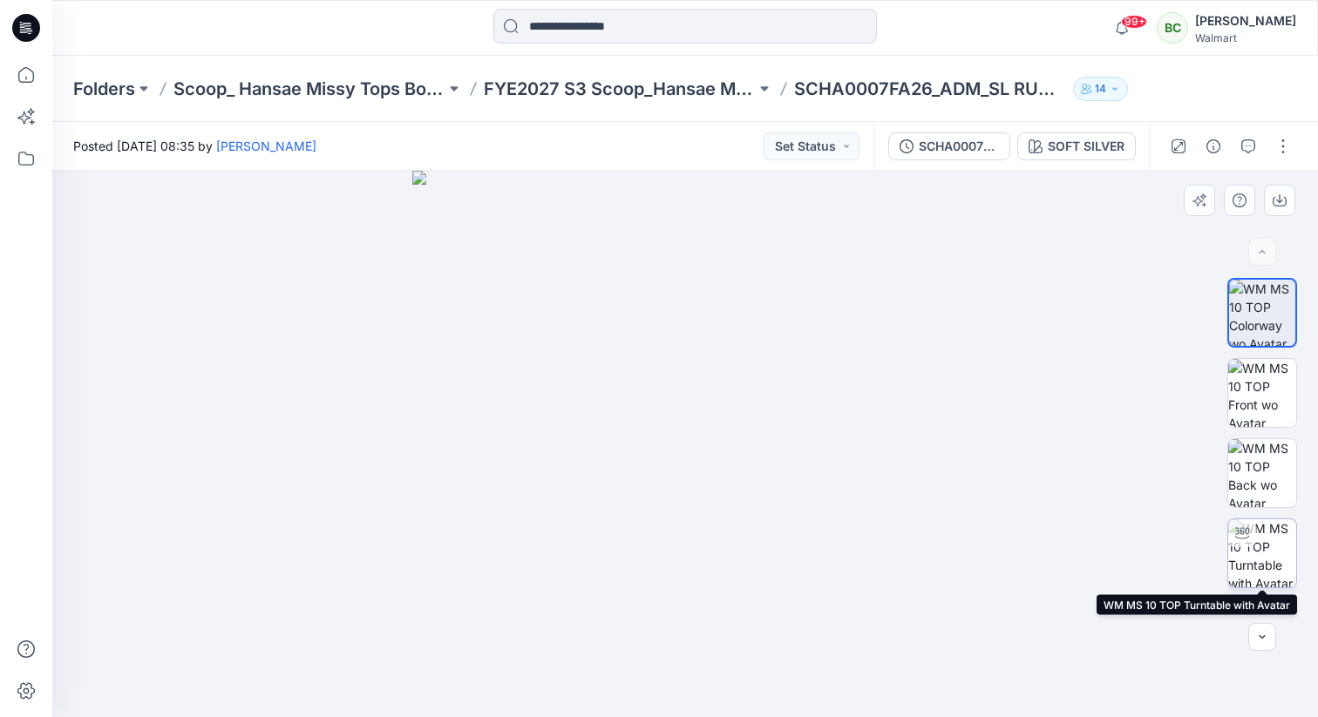
click at [1273, 540] on img at bounding box center [1262, 553] width 68 height 68
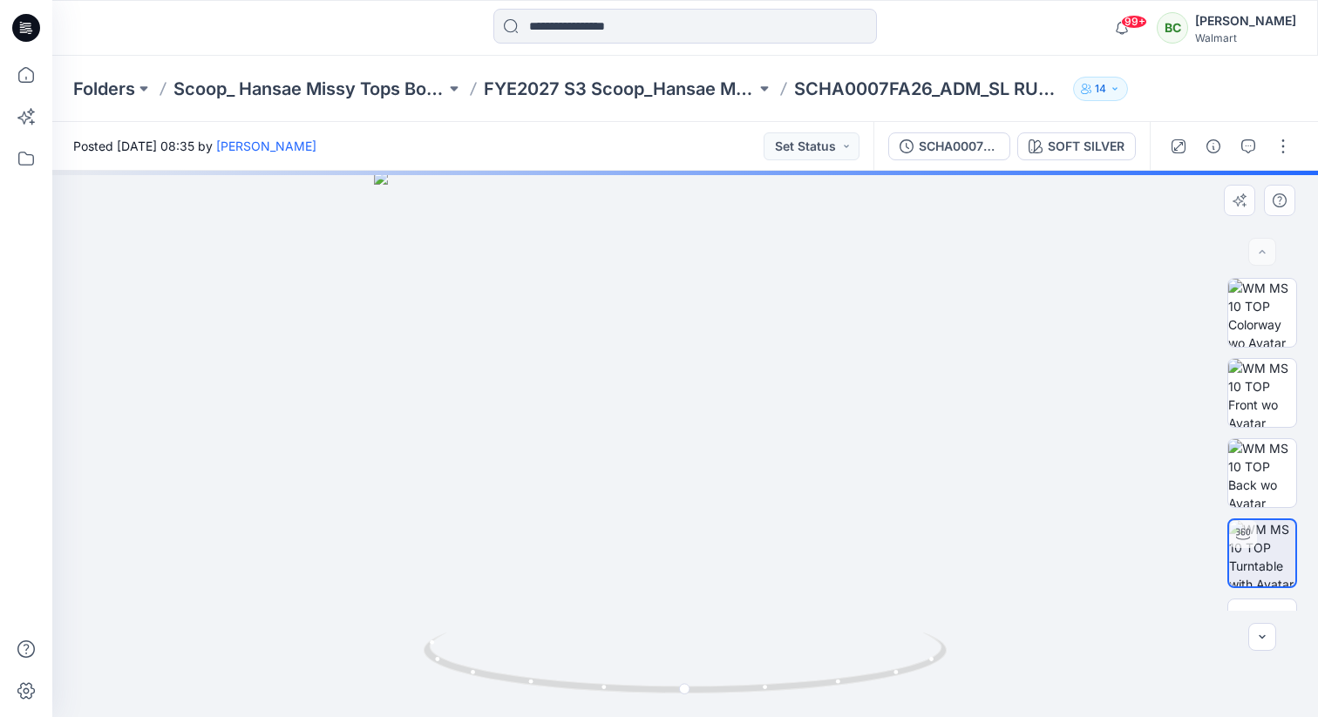
drag, startPoint x: 761, startPoint y: 242, endPoint x: 761, endPoint y: 290, distance: 47.9
click at [761, 289] on img at bounding box center [684, 444] width 621 height 547
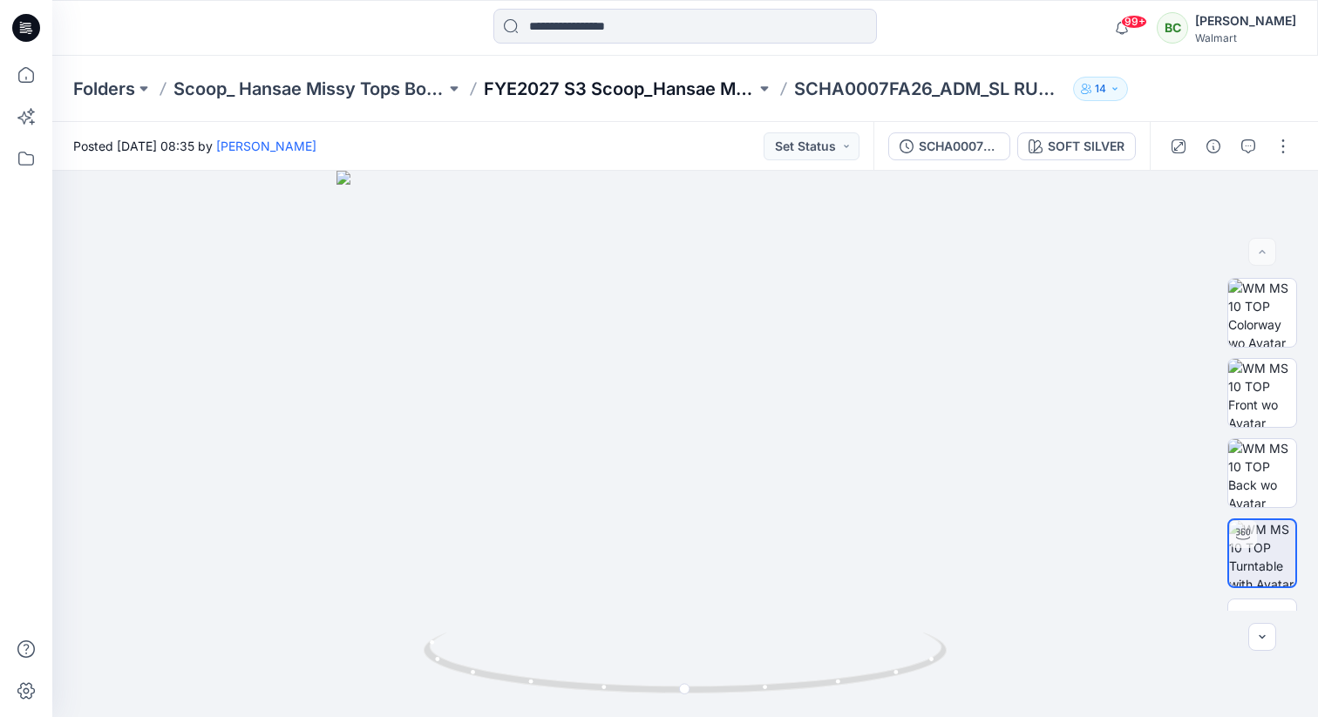
click at [608, 93] on p "FYE2027 S3 Scoop_Hansae Missy Tops Bottoms Dress Board" at bounding box center [620, 89] width 272 height 24
